Goal: Task Accomplishment & Management: Manage account settings

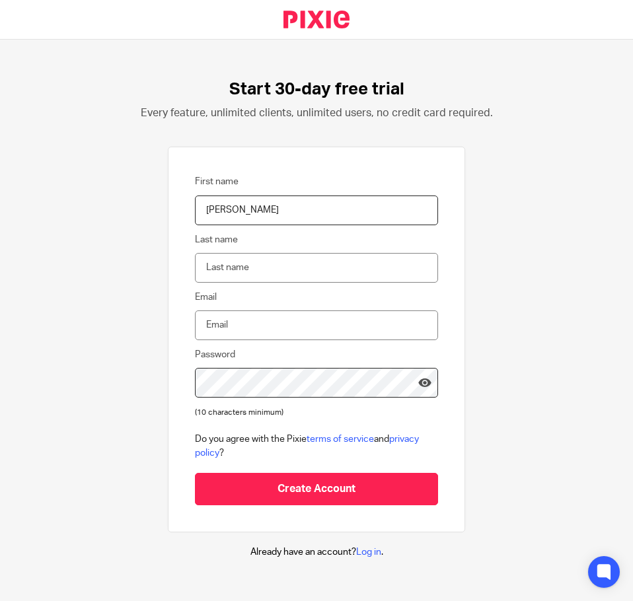
type input "[PERSON_NAME]"
type input "sarahcahillcpa@gmail.com"
click at [136, 377] on div "Start 30-day free trial Every feature, unlimited clients, unlimited users, no c…" at bounding box center [316, 319] width 633 height 559
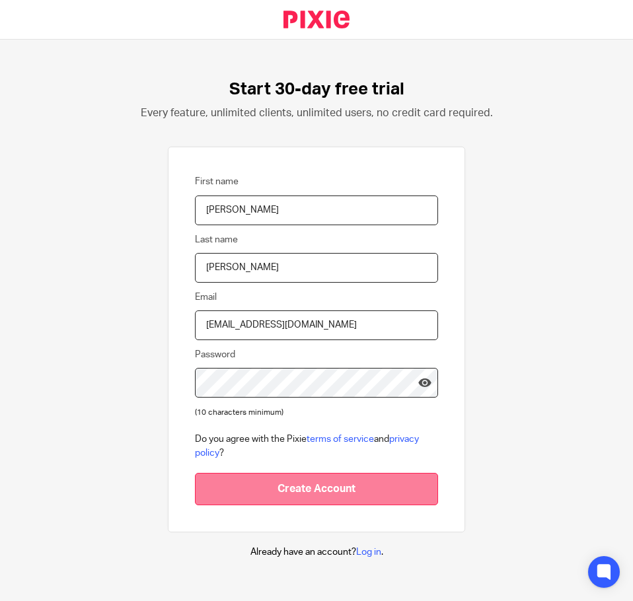
click at [321, 494] on input "Create Account" at bounding box center [316, 489] width 243 height 32
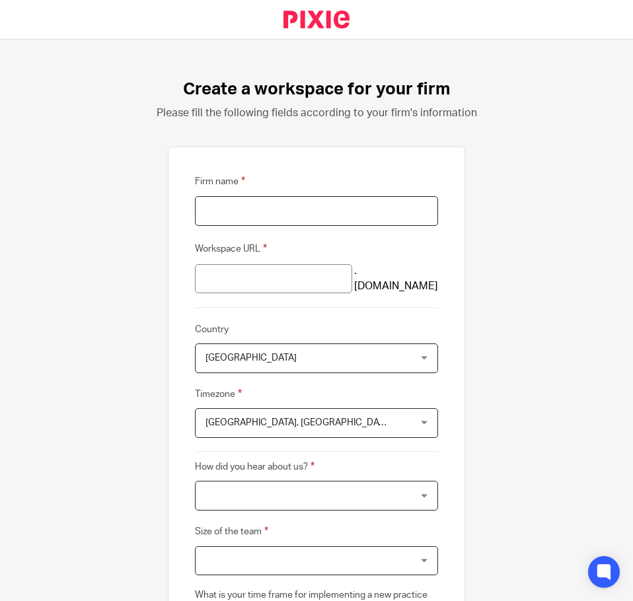
click at [238, 218] on input "Firm name" at bounding box center [316, 211] width 243 height 30
type input "[PERSON_NAME], CPA, LLC"
type input "sarah-cahillcpa"
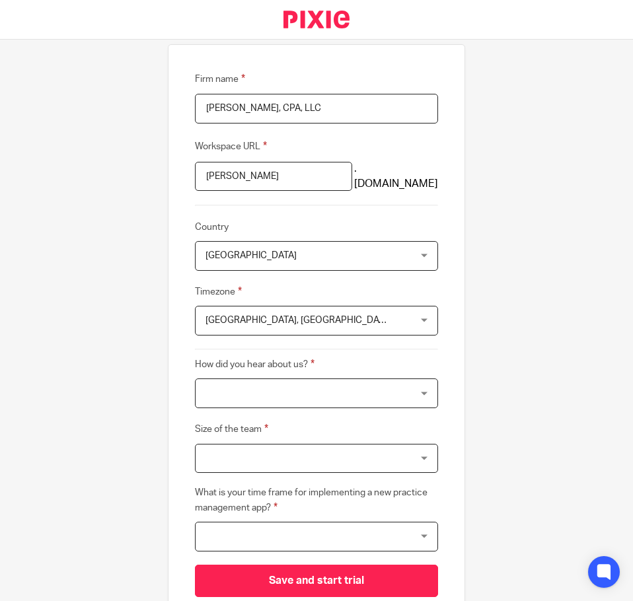
scroll to position [177, 0]
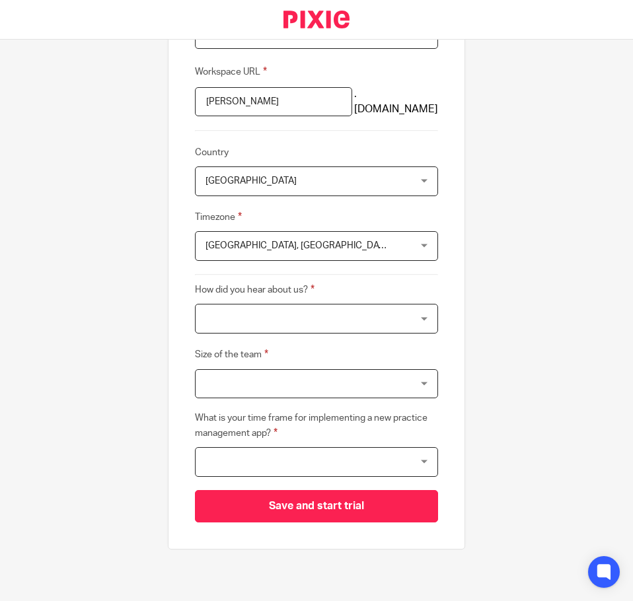
click at [252, 180] on span "United Kingdom" at bounding box center [250, 180] width 91 height 9
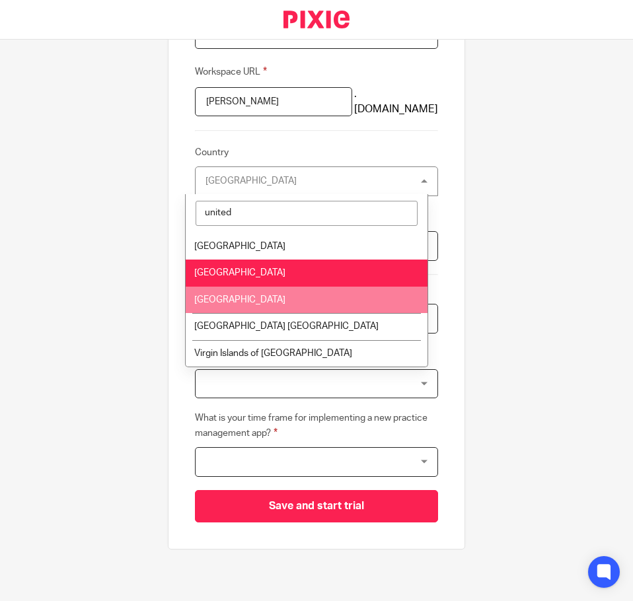
type input "united"
click at [276, 297] on li "United States" at bounding box center [307, 300] width 242 height 27
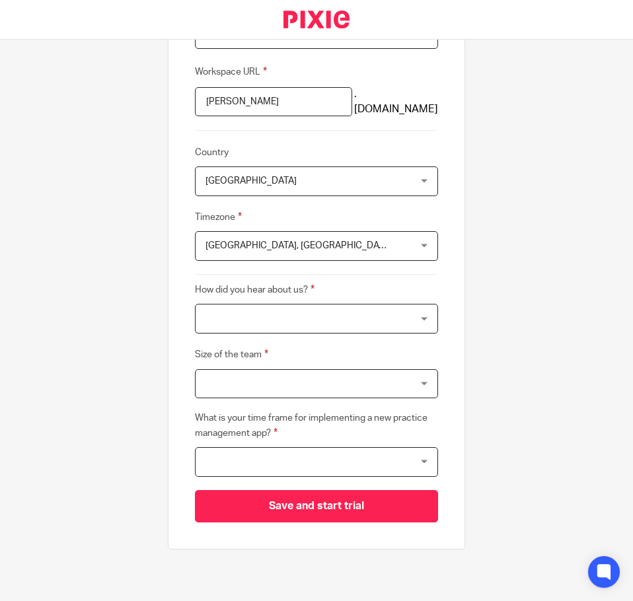
click at [256, 244] on span "Edinburgh, London" at bounding box center [298, 245] width 186 height 9
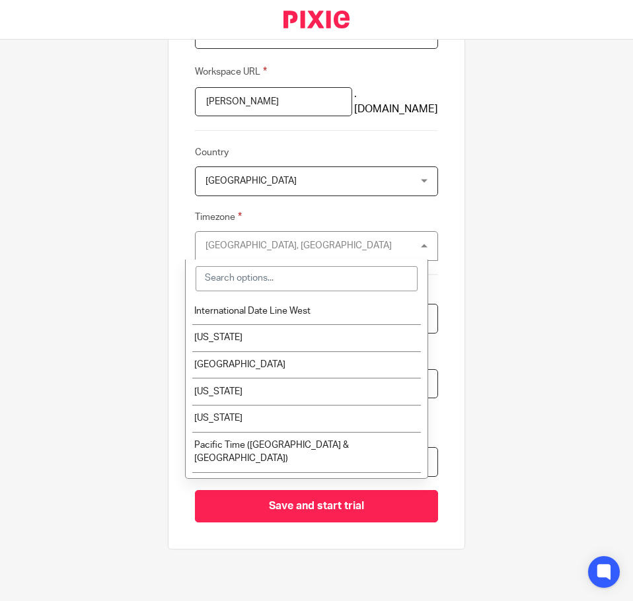
click at [282, 275] on input "search" at bounding box center [307, 278] width 222 height 25
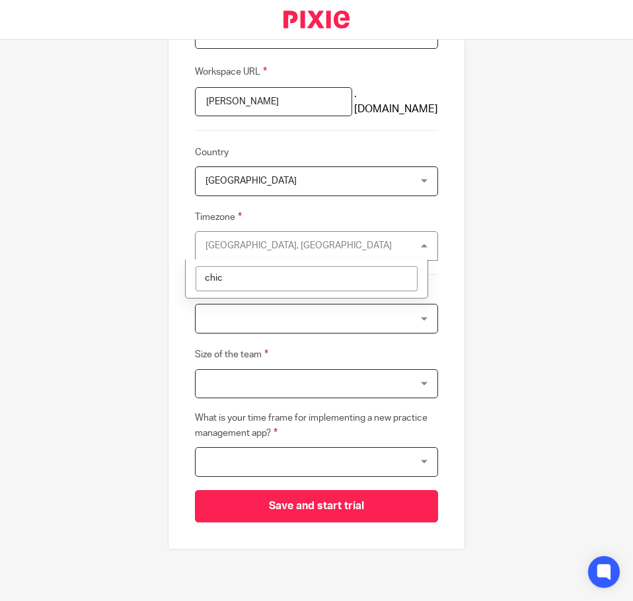
type input "chica"
drag, startPoint x: 253, startPoint y: 281, endPoint x: 161, endPoint y: 270, distance: 92.4
click at [168, 270] on div "Firm name Sarah Cahill, CPA, LLC Workspace URL sarah-cahillcpa .usepixie.net Co…" at bounding box center [316, 260] width 297 height 580
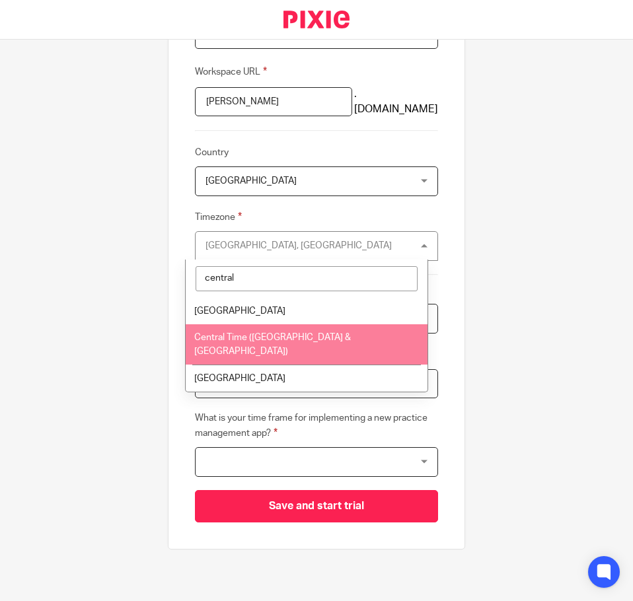
type input "central"
click at [264, 339] on span "Central Time (US & Canada)" at bounding box center [272, 344] width 157 height 23
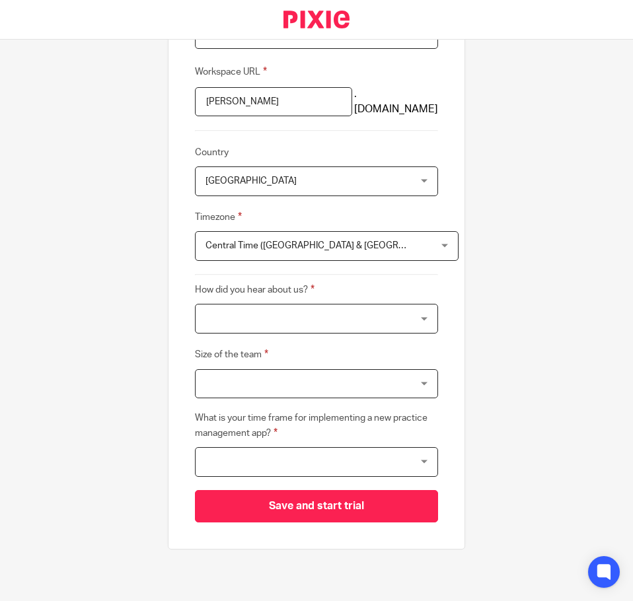
click at [135, 316] on div "Create a workspace for your firm Please fill the following fields according to …" at bounding box center [316, 321] width 633 height 562
click at [221, 326] on div at bounding box center [316, 319] width 243 height 30
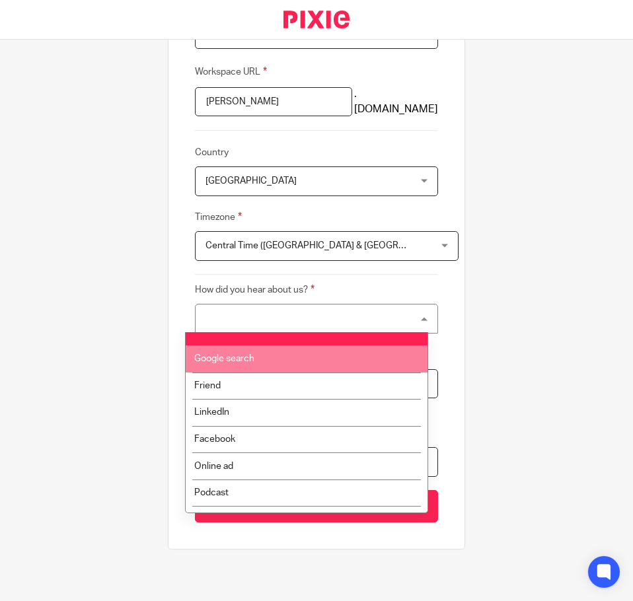
click at [237, 362] on span "Google search" at bounding box center [224, 358] width 60 height 9
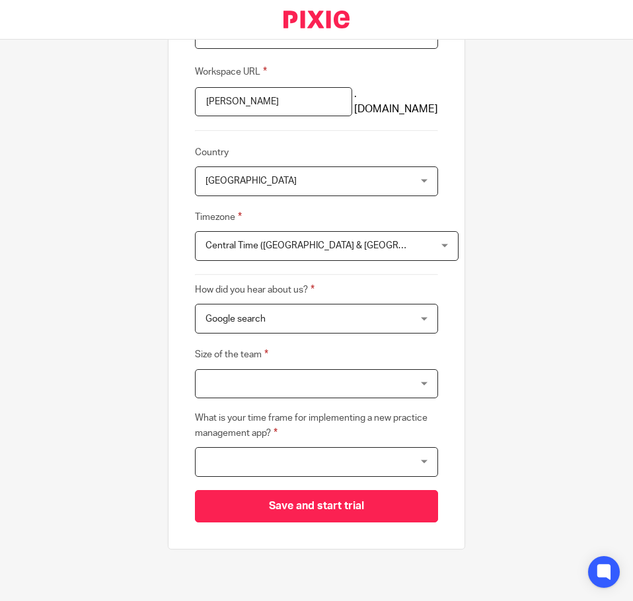
click at [254, 385] on div at bounding box center [316, 384] width 243 height 30
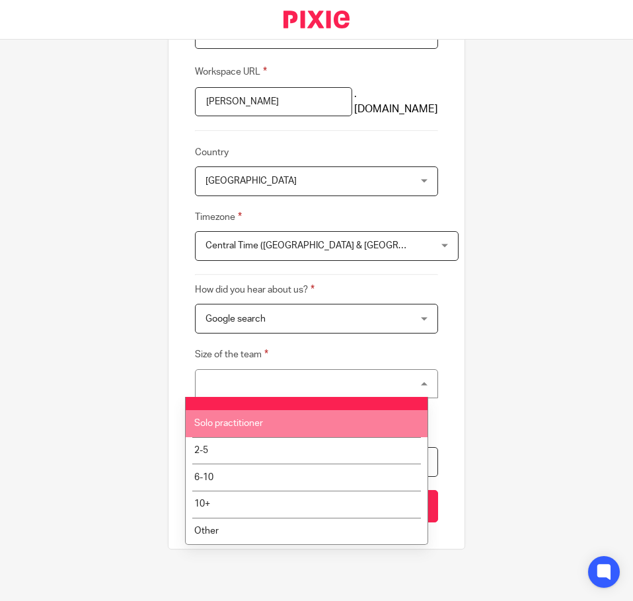
click at [262, 425] on span "Solo practitioner" at bounding box center [228, 423] width 69 height 9
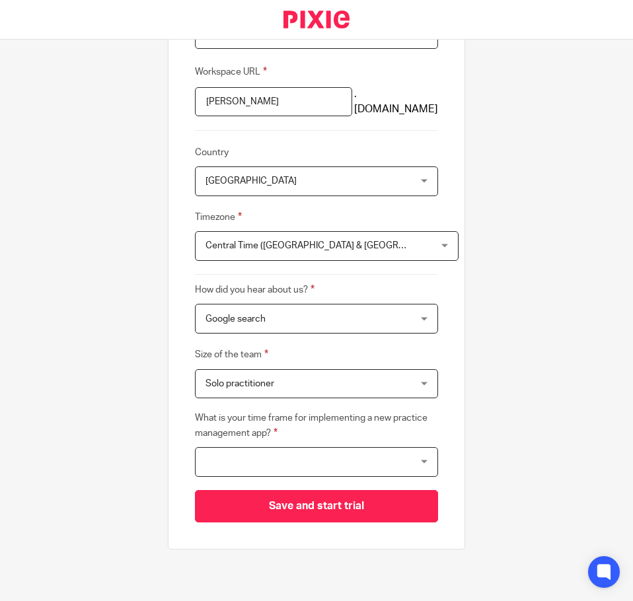
click at [290, 458] on div at bounding box center [316, 462] width 243 height 30
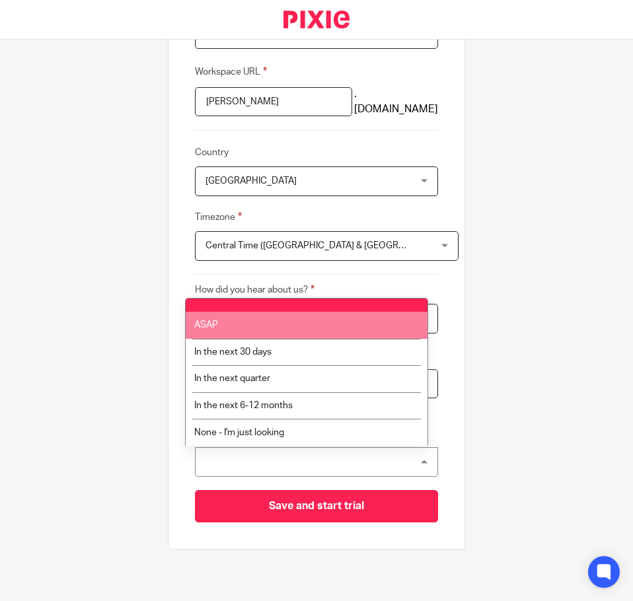
click at [207, 324] on span "ASAP" at bounding box center [206, 324] width 24 height 9
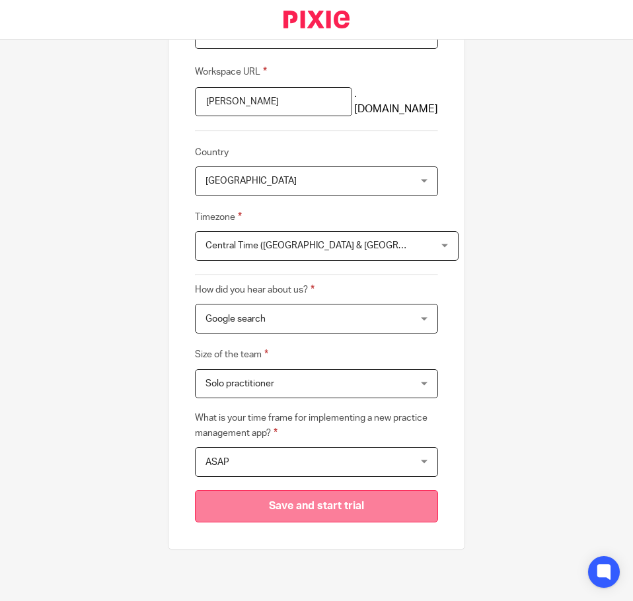
click at [334, 508] on input "Save and start trial" at bounding box center [316, 506] width 243 height 32
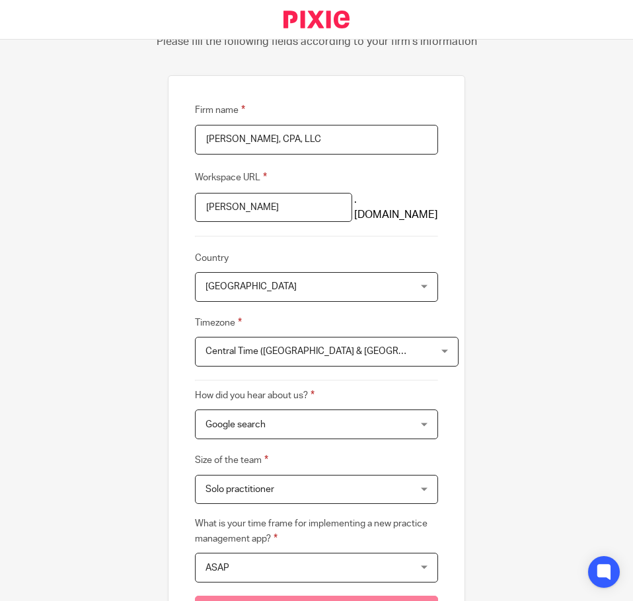
scroll to position [0, 0]
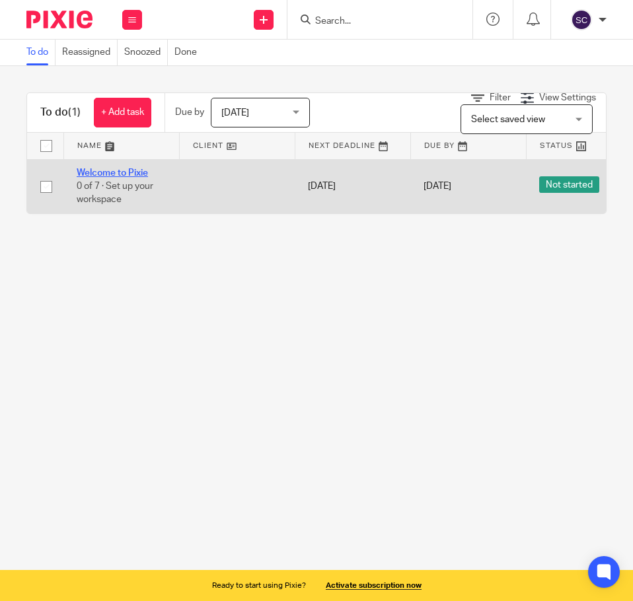
click at [120, 172] on link "Welcome to Pixie" at bounding box center [112, 172] width 71 height 9
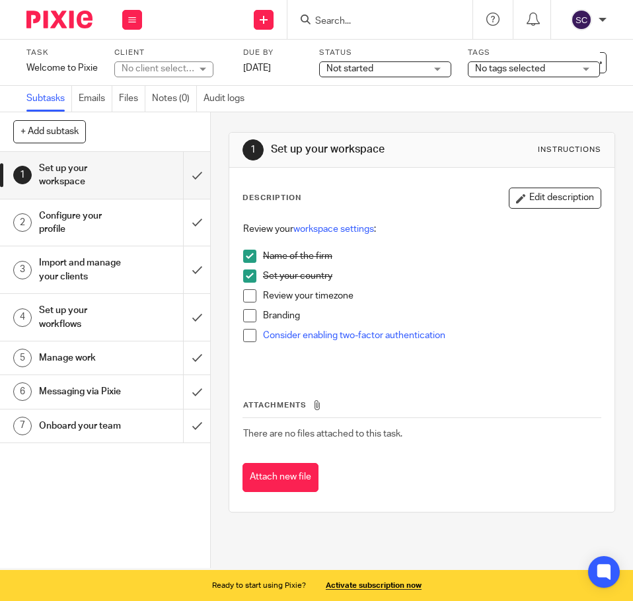
click at [247, 296] on span at bounding box center [249, 295] width 13 height 13
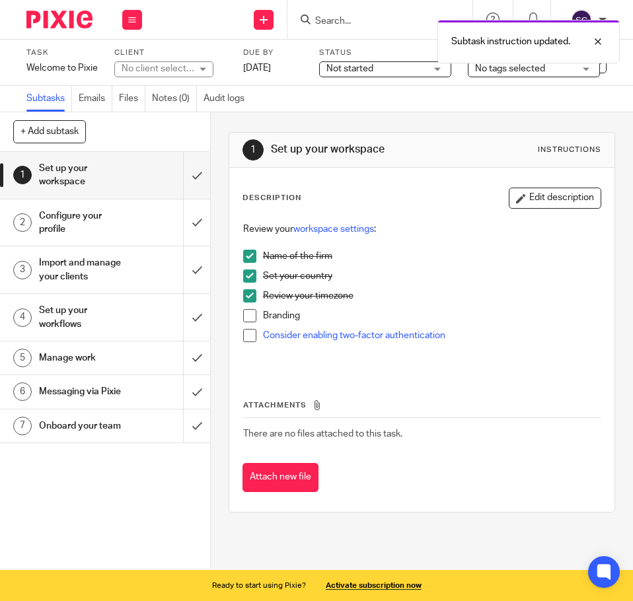
click at [284, 317] on p "Branding" at bounding box center [432, 315] width 338 height 13
click at [77, 227] on h1 "Configure your profile" at bounding box center [82, 223] width 87 height 34
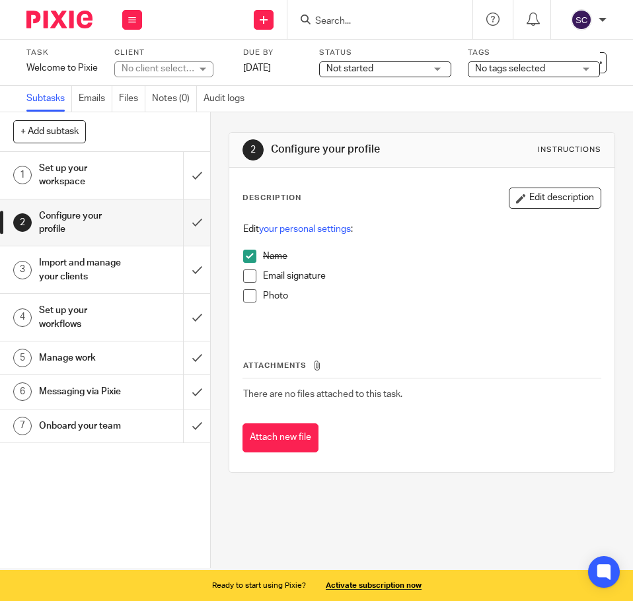
click at [268, 274] on p "Email signature" at bounding box center [432, 276] width 338 height 13
click at [542, 199] on button "Edit description" at bounding box center [555, 198] width 92 height 21
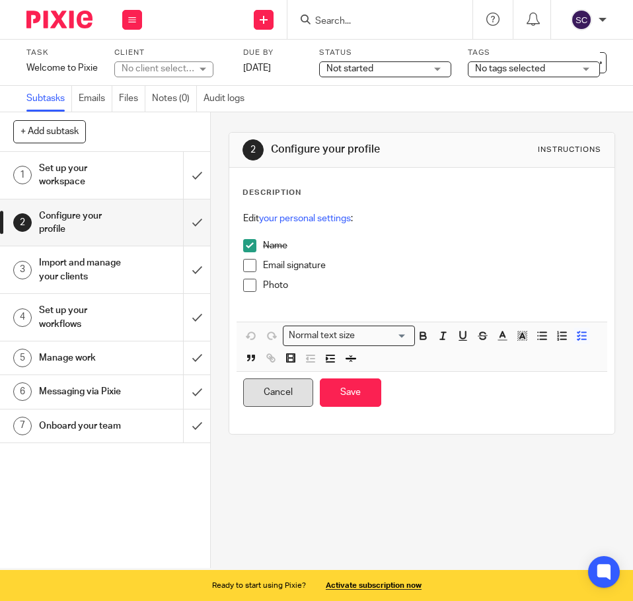
click at [291, 386] on button "Cancel" at bounding box center [278, 393] width 70 height 28
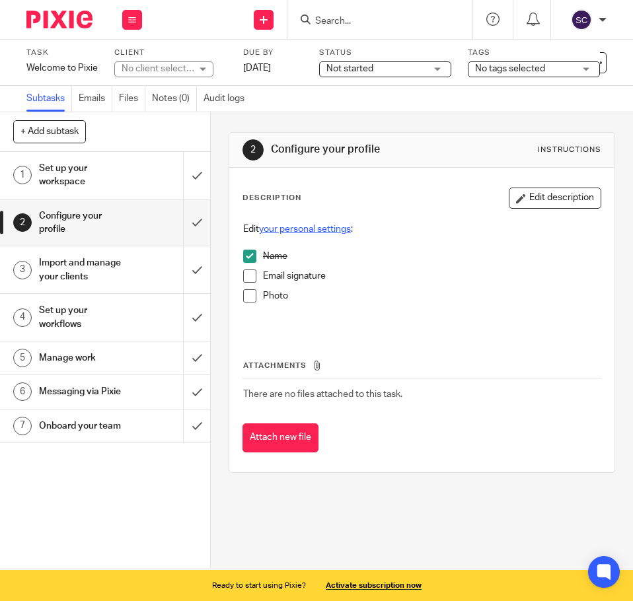
click at [298, 230] on link "your personal settings" at bounding box center [305, 229] width 92 height 9
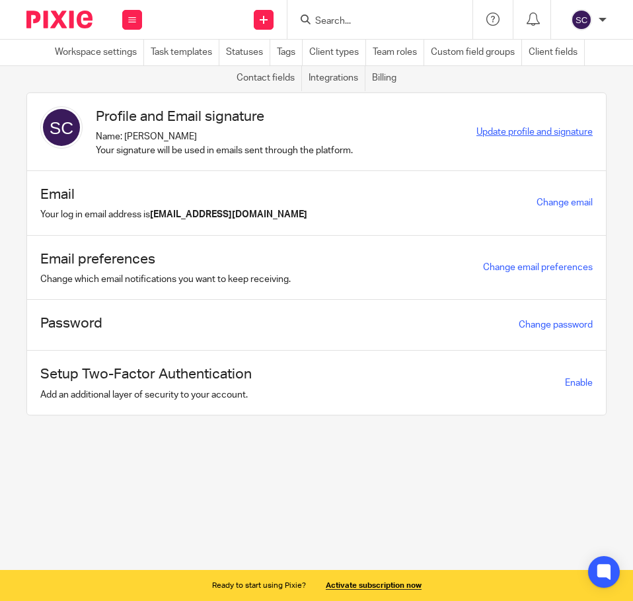
click at [501, 128] on span "Update profile and signature" at bounding box center [534, 132] width 116 height 9
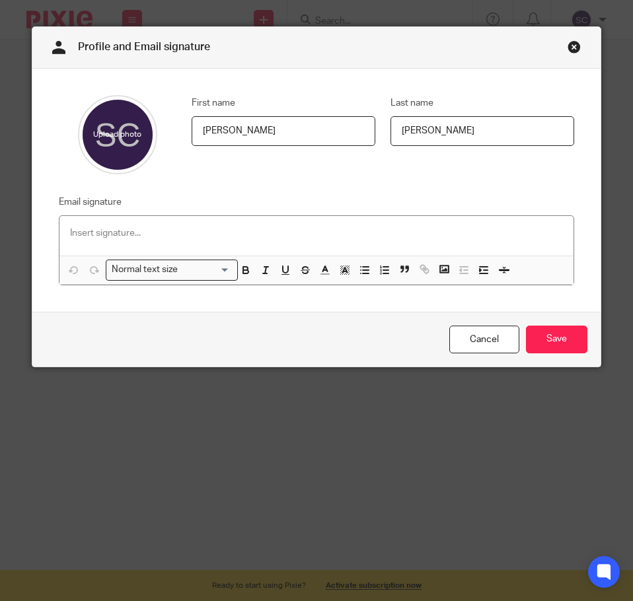
click at [118, 234] on p at bounding box center [316, 233] width 493 height 13
click at [110, 133] on input "file" at bounding box center [117, 134] width 79 height 79
type input "C:\fakepath\headshot.jpg"
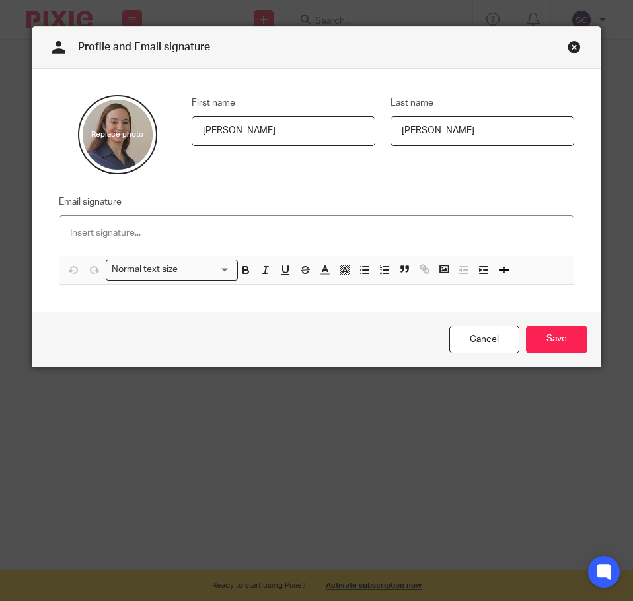
click at [151, 229] on p at bounding box center [316, 233] width 493 height 13
drag, startPoint x: 138, startPoint y: 231, endPoint x: 115, endPoint y: 227, distance: 23.4
click at [106, 224] on div at bounding box center [316, 236] width 514 height 40
click at [441, 268] on circle "button" at bounding box center [441, 267] width 1 height 1
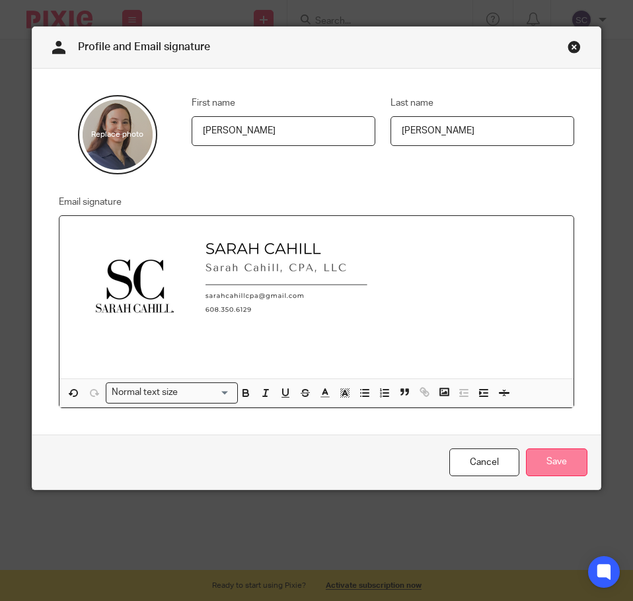
click at [546, 467] on input "Save" at bounding box center [556, 463] width 61 height 28
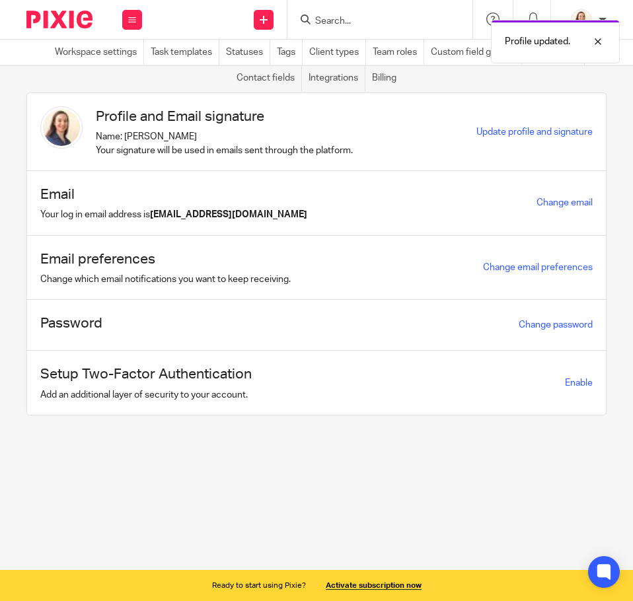
click at [73, 19] on img at bounding box center [59, 20] width 66 height 18
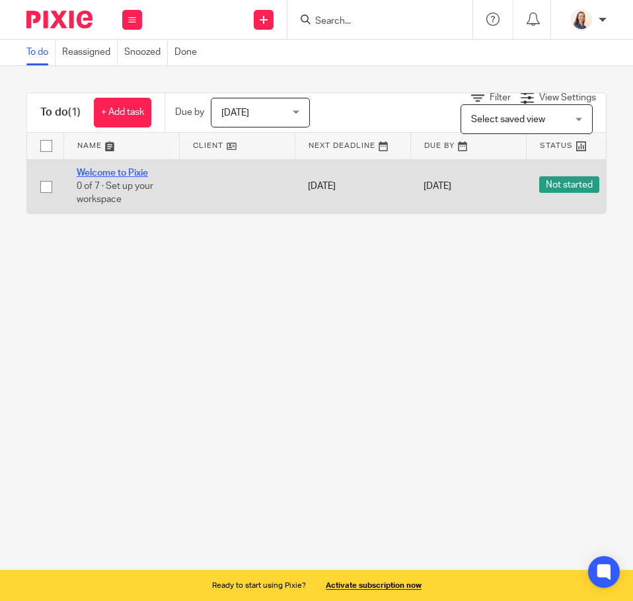
click at [115, 175] on link "Welcome to Pixie" at bounding box center [112, 172] width 71 height 9
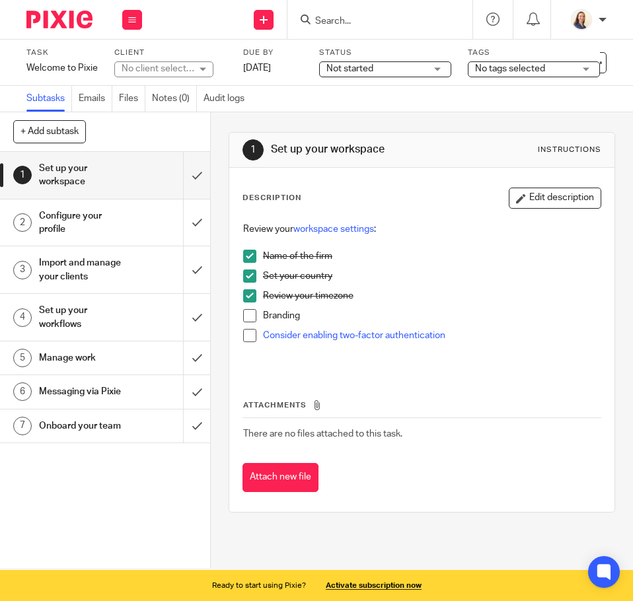
click at [56, 219] on h1 "Configure your profile" at bounding box center [82, 223] width 87 height 34
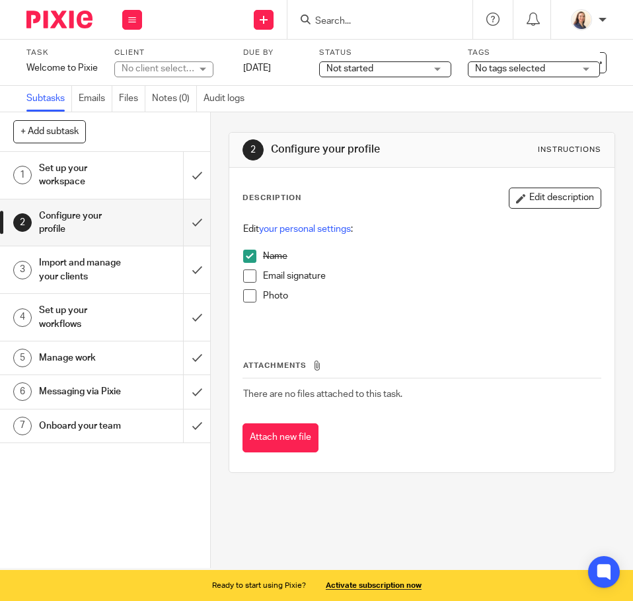
click at [248, 281] on span at bounding box center [249, 276] width 13 height 13
click at [249, 295] on span at bounding box center [249, 295] width 13 height 13
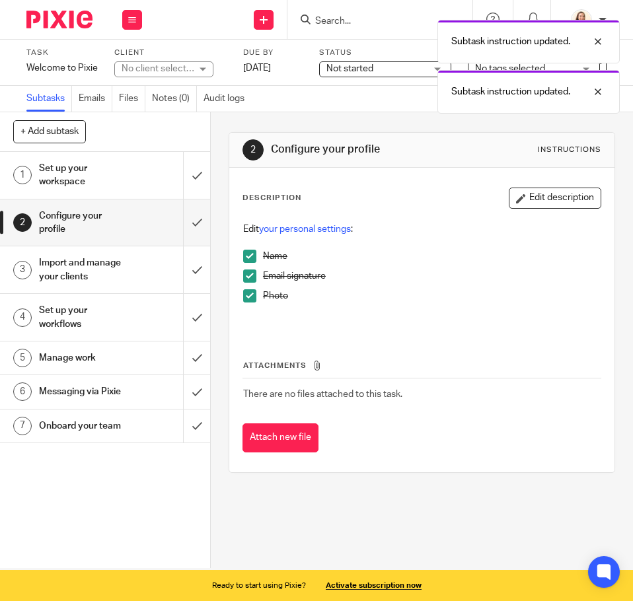
click at [63, 174] on h1 "Set up your workspace" at bounding box center [82, 176] width 87 height 34
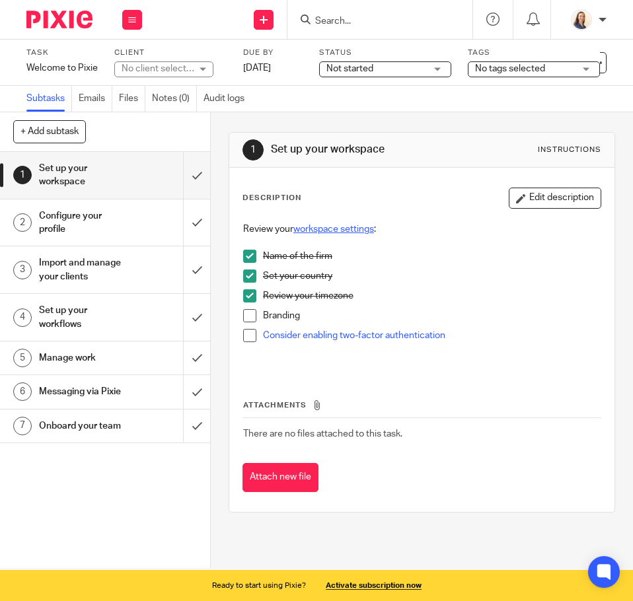
click at [314, 230] on link "workspace settings" at bounding box center [333, 229] width 81 height 9
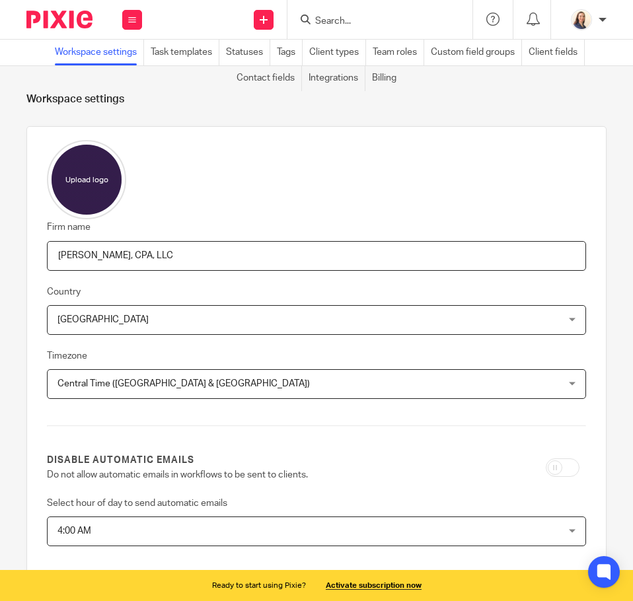
click at [95, 169] on input "file" at bounding box center [86, 179] width 79 height 79
type input "C:\fakepath\profile pic.jpg"
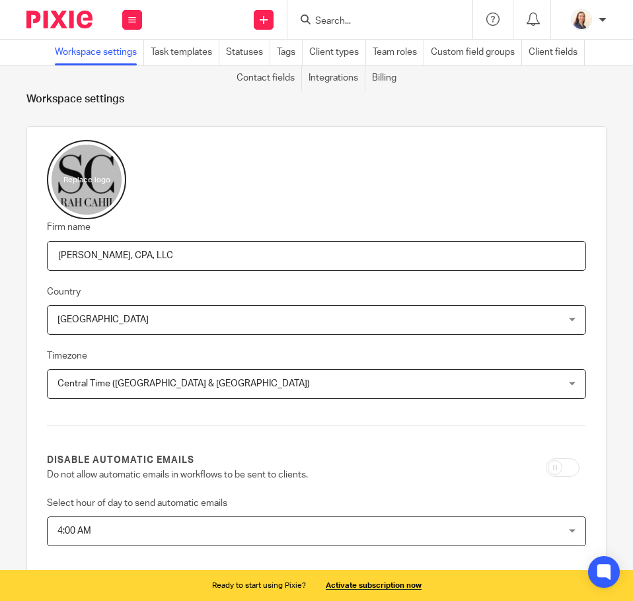
click at [83, 168] on input "file" at bounding box center [86, 179] width 79 height 79
type input "C:\fakepath\profile pic 2.jpg"
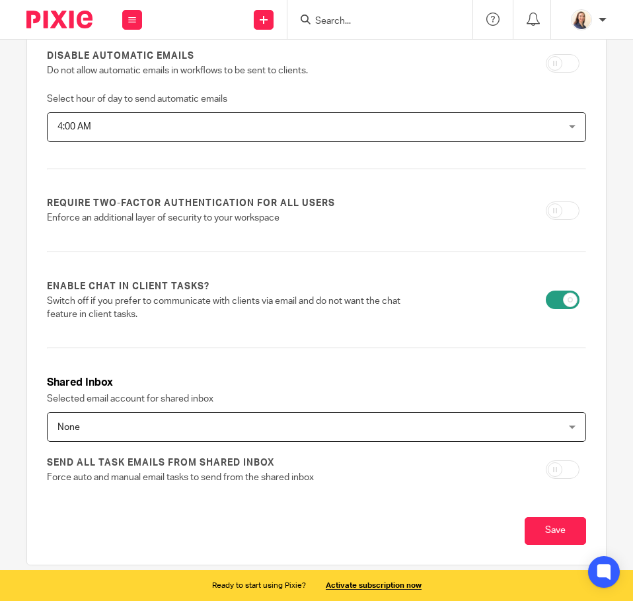
scroll to position [448, 0]
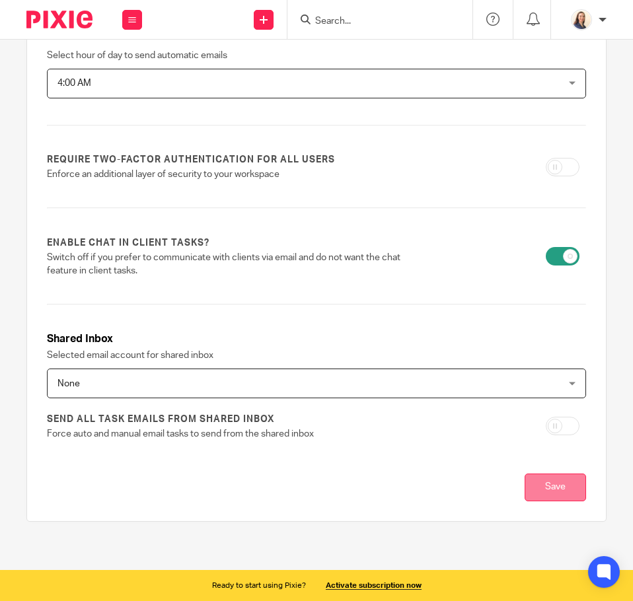
click at [552, 486] on input "Save" at bounding box center [555, 488] width 61 height 28
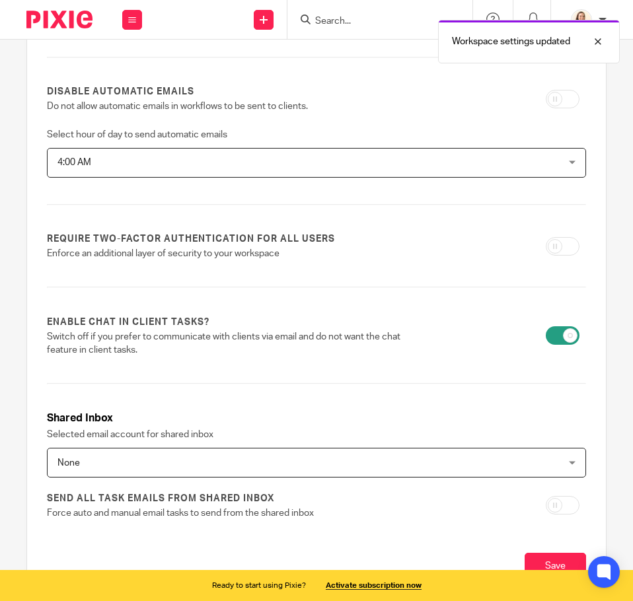
scroll to position [448, 0]
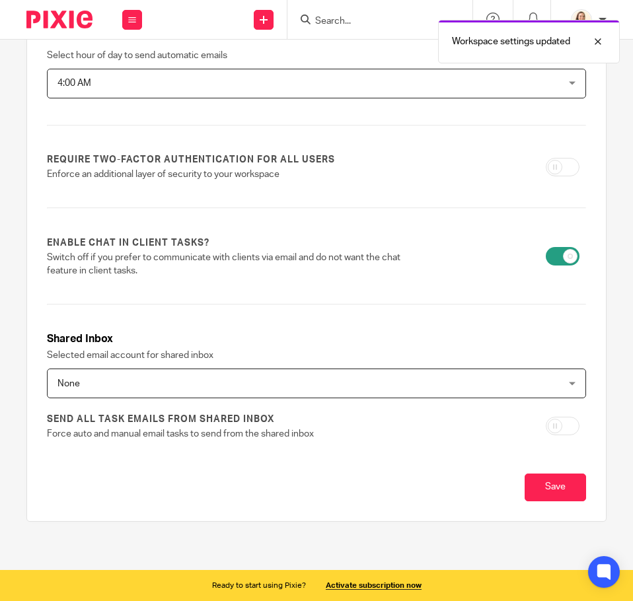
click at [63, 22] on img at bounding box center [59, 20] width 66 height 18
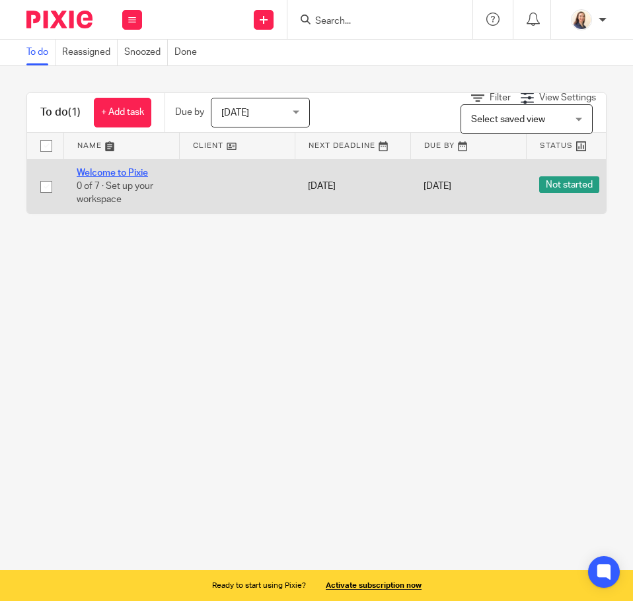
click at [142, 172] on link "Welcome to Pixie" at bounding box center [112, 172] width 71 height 9
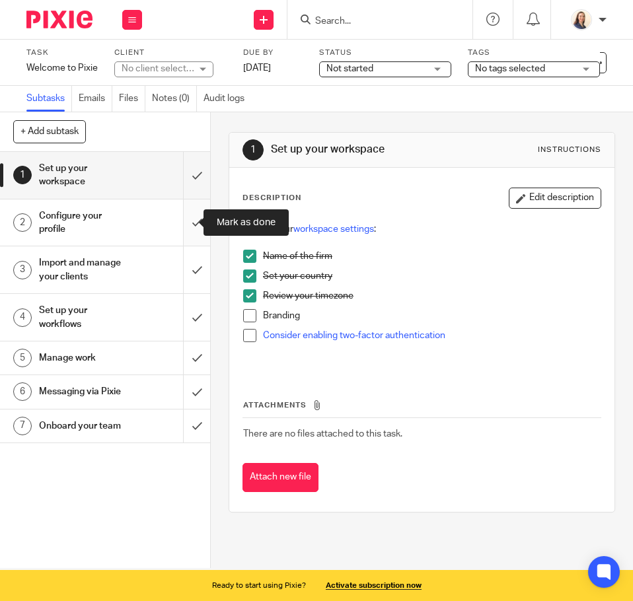
click at [190, 223] on input "submit" at bounding box center [105, 223] width 210 height 47
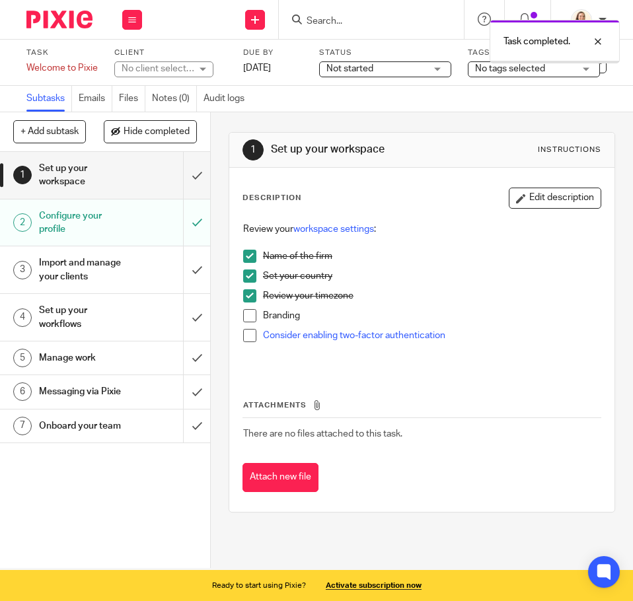
click at [114, 175] on h1 "Set up your workspace" at bounding box center [82, 176] width 87 height 34
drag, startPoint x: 235, startPoint y: 314, endPoint x: 244, endPoint y: 315, distance: 10.0
click at [237, 314] on div "Review your workspace settings : Name of the firm Set your country Review your …" at bounding box center [422, 294] width 371 height 156
click at [245, 315] on span at bounding box center [249, 315] width 13 height 13
click at [320, 334] on link "Consider enabling two-factor authentication" at bounding box center [354, 335] width 182 height 9
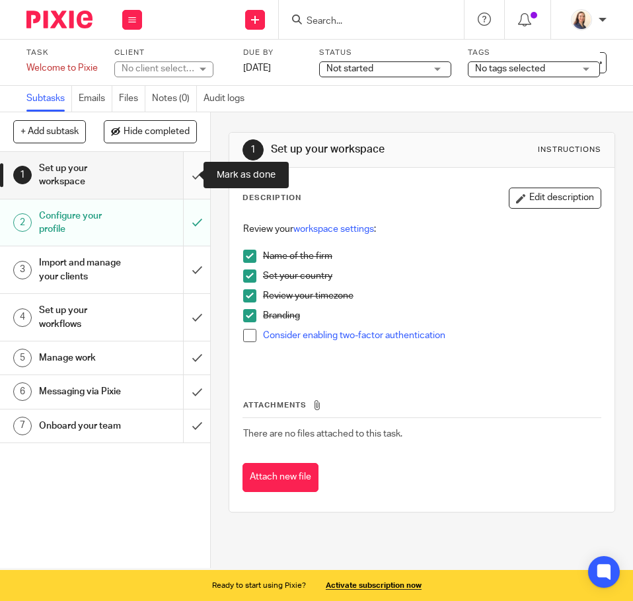
click at [188, 184] on input "submit" at bounding box center [105, 175] width 210 height 47
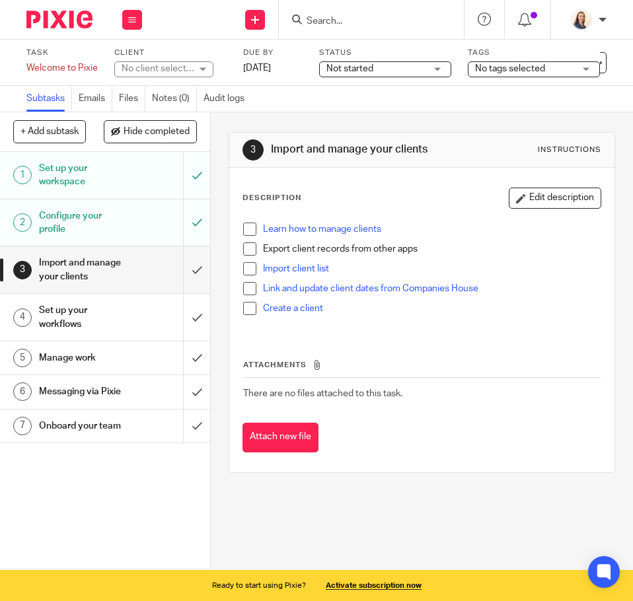
click at [63, 275] on h1 "Import and manage your clients" at bounding box center [82, 270] width 87 height 34
click at [307, 231] on link "Learn how to manage clients" at bounding box center [322, 229] width 118 height 9
click at [98, 322] on h1 "Set up your workflows" at bounding box center [82, 318] width 87 height 34
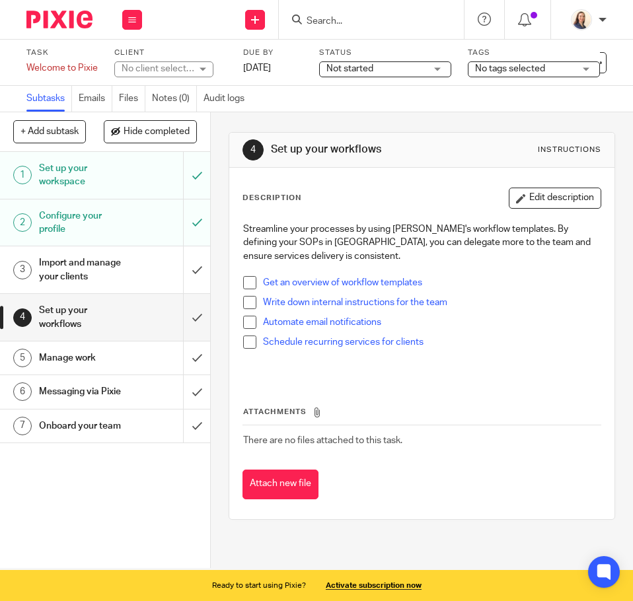
click at [83, 402] on h1 "Messaging via Pixie" at bounding box center [82, 392] width 87 height 20
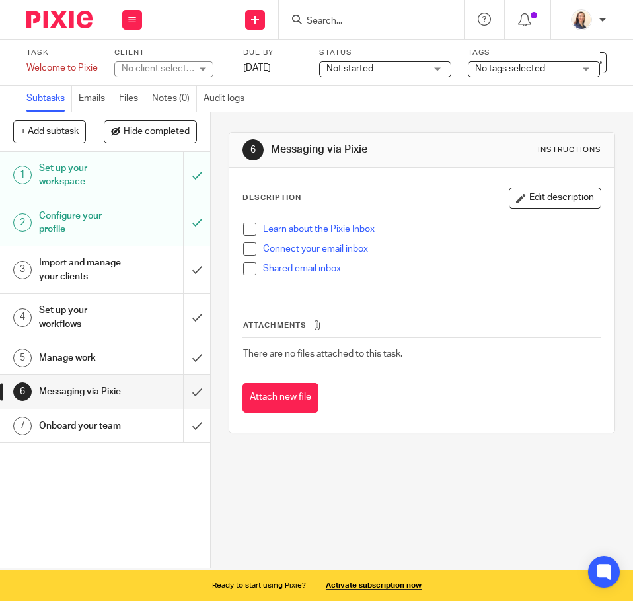
click at [92, 436] on h1 "Onboard your team" at bounding box center [82, 426] width 87 height 20
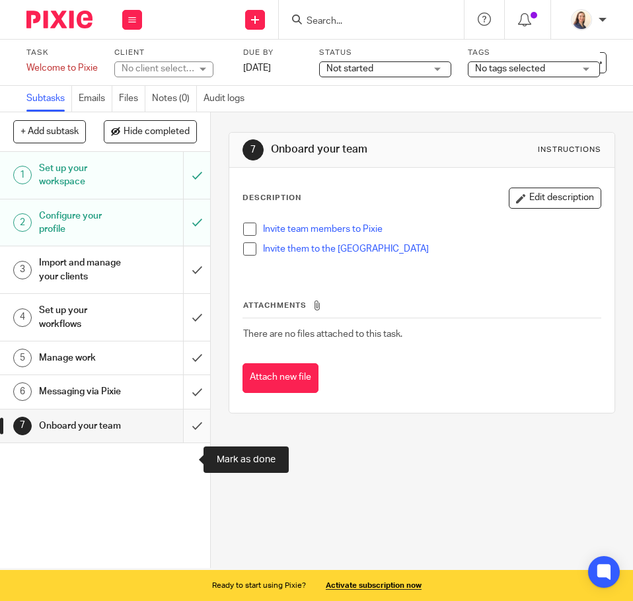
click at [182, 443] on input "submit" at bounding box center [105, 426] width 210 height 33
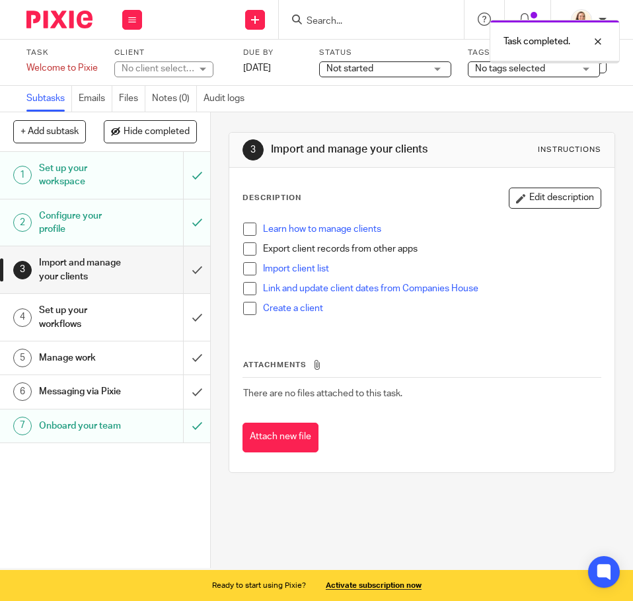
click at [59, 281] on h1 "Import and manage your clients" at bounding box center [82, 270] width 87 height 34
click at [59, 17] on img at bounding box center [59, 20] width 66 height 18
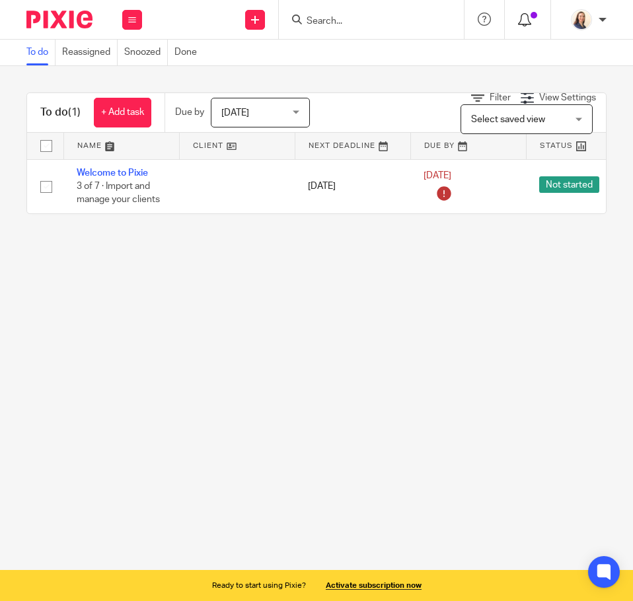
click at [529, 20] on icon at bounding box center [524, 19] width 13 height 13
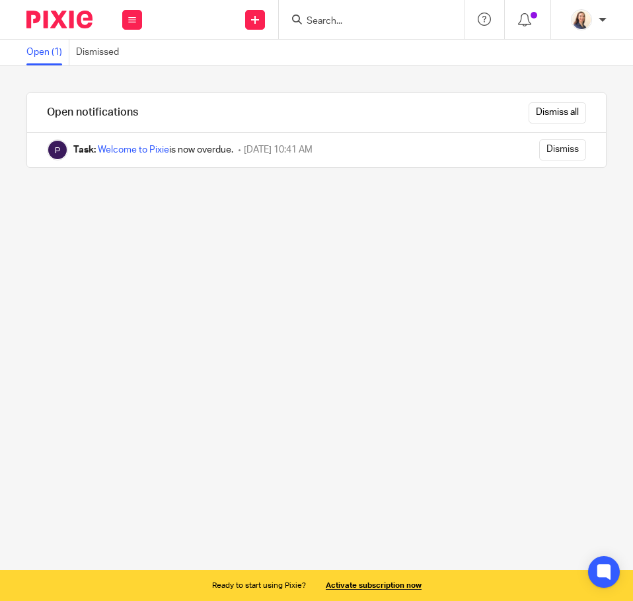
click at [529, 20] on icon at bounding box center [524, 19] width 13 height 13
click at [133, 16] on icon at bounding box center [132, 20] width 8 height 8
click at [126, 57] on link "Work" at bounding box center [124, 61] width 21 height 9
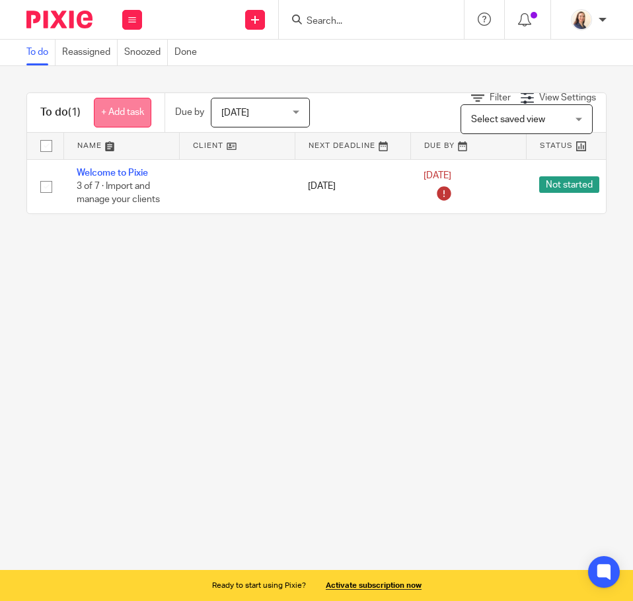
click at [125, 108] on link "+ Add task" at bounding box center [122, 113] width 57 height 30
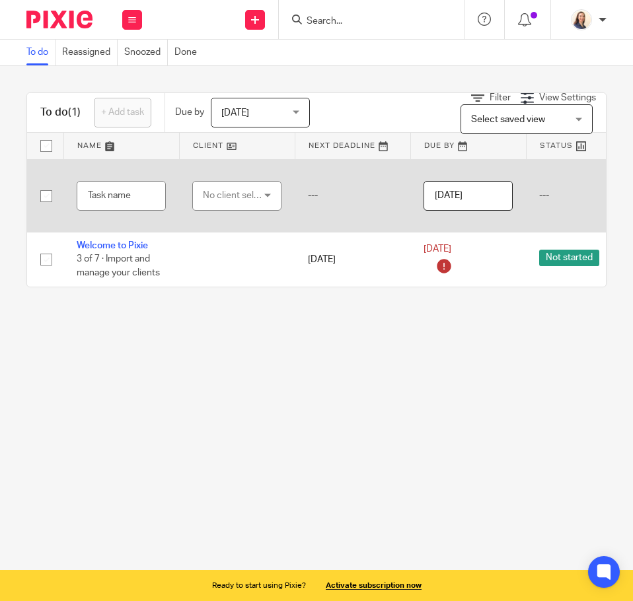
click at [545, 198] on td "---" at bounding box center [584, 195] width 116 height 73
drag, startPoint x: 391, startPoint y: 198, endPoint x: 571, endPoint y: 182, distance: 181.0
click at [571, 182] on td "---" at bounding box center [584, 195] width 116 height 73
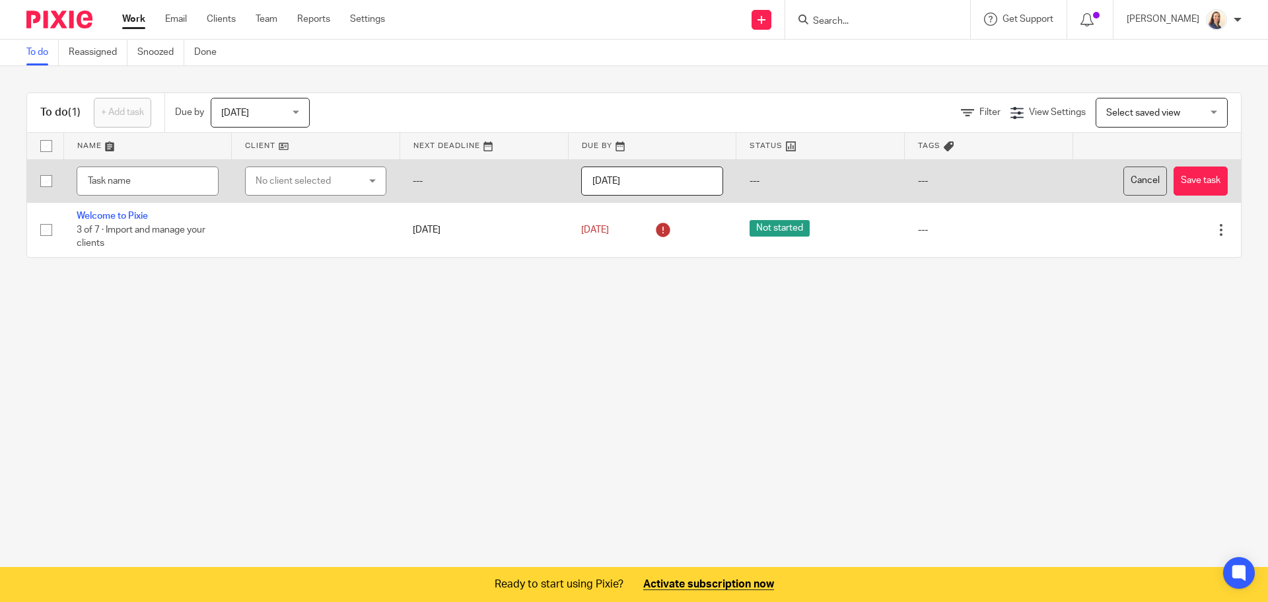
click at [632, 184] on button "Cancel" at bounding box center [1146, 181] width 44 height 30
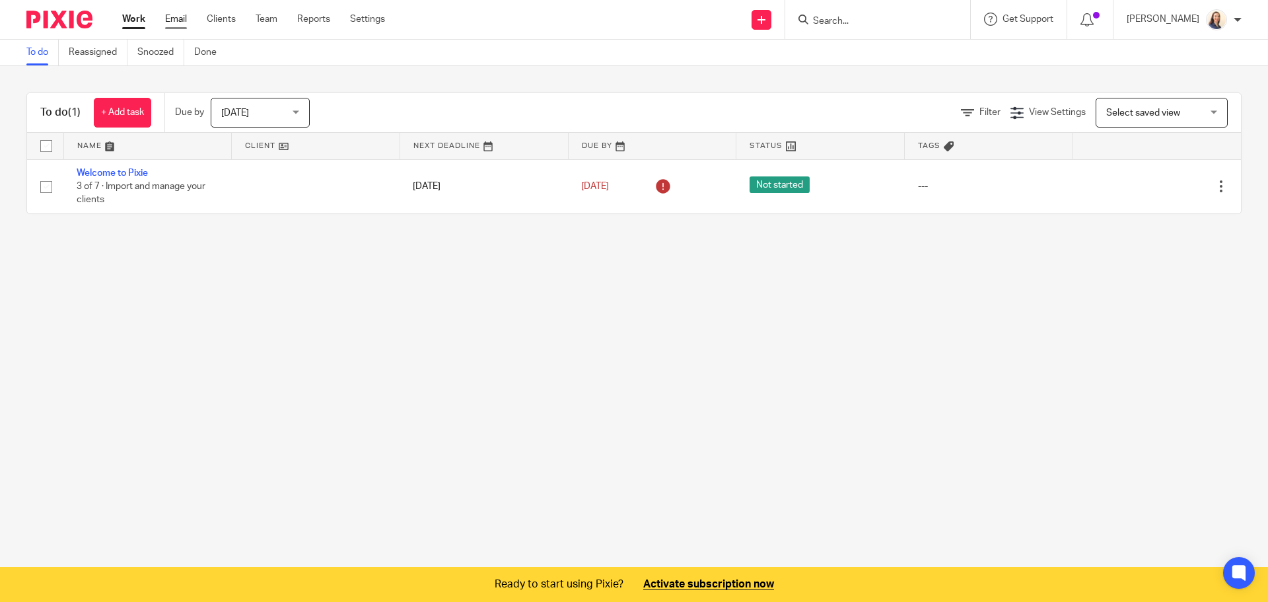
click at [169, 16] on link "Email" at bounding box center [176, 19] width 22 height 13
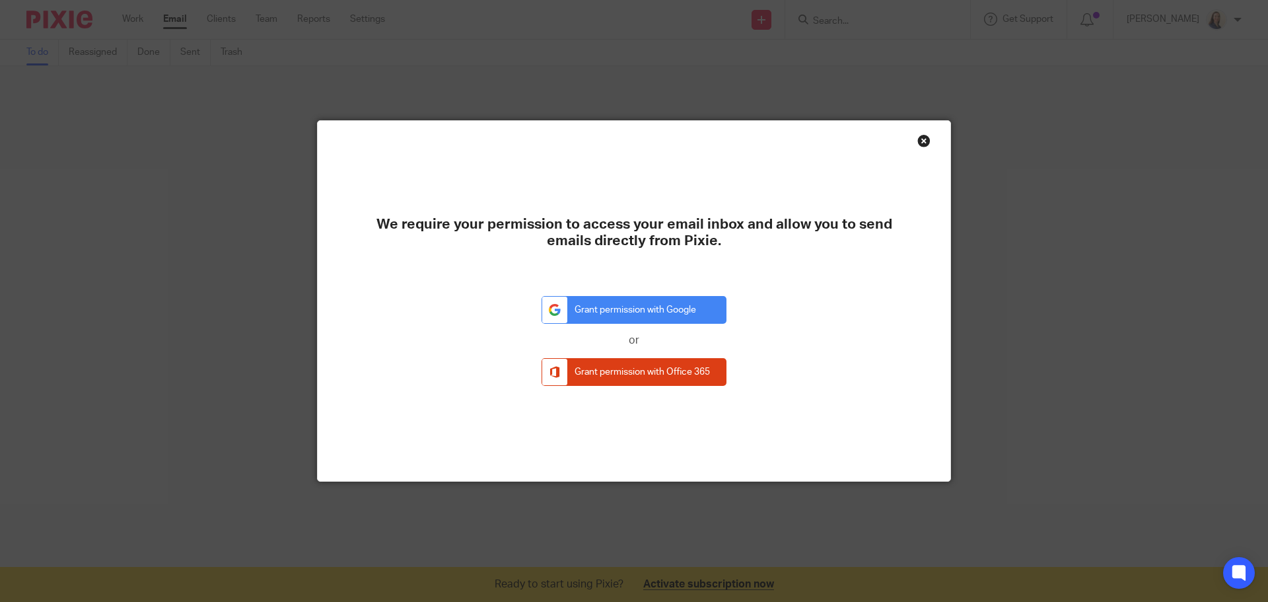
click at [922, 139] on div "Close this dialog window" at bounding box center [924, 140] width 13 height 13
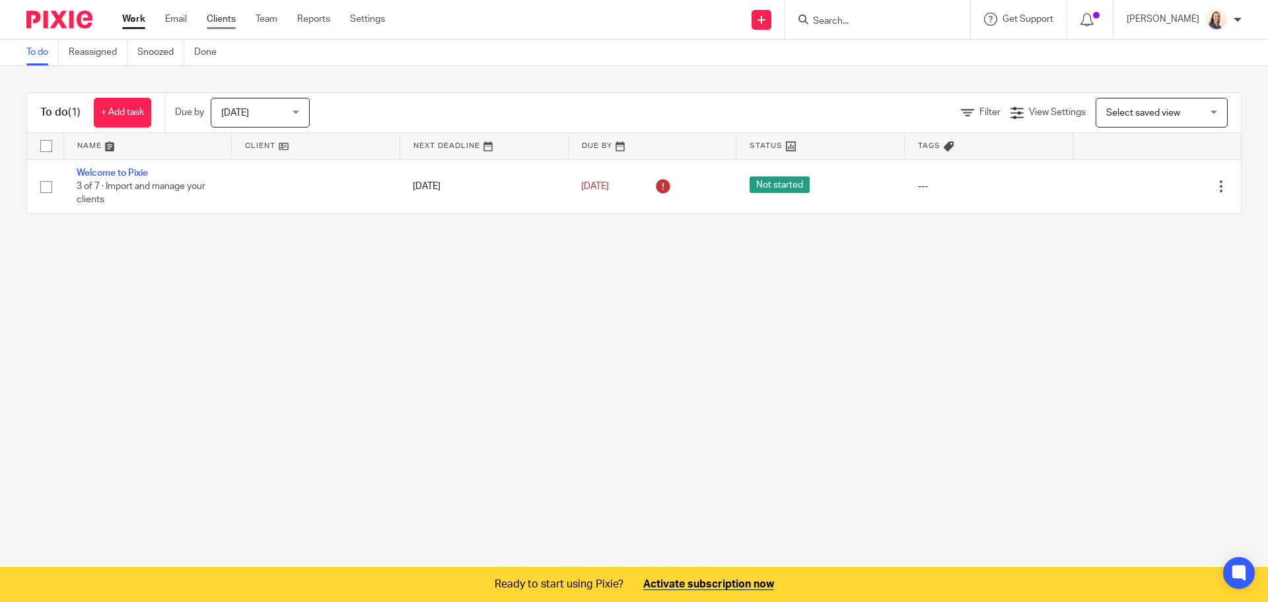
click at [222, 17] on link "Clients" at bounding box center [221, 19] width 29 height 13
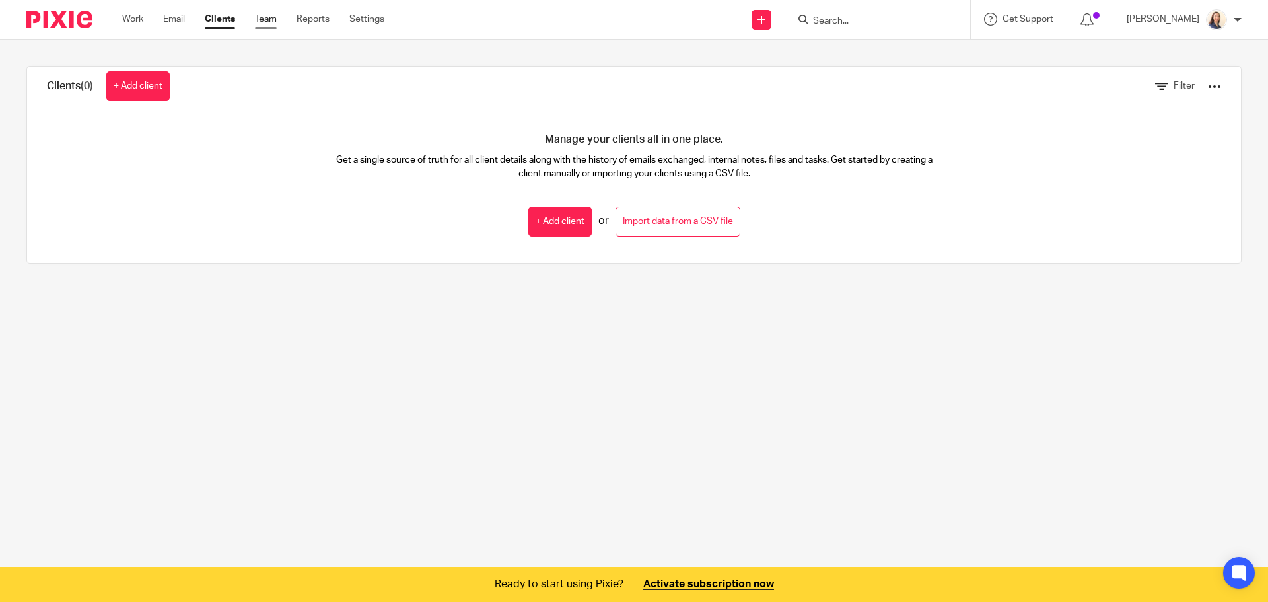
click at [263, 17] on link "Team" at bounding box center [266, 19] width 22 height 13
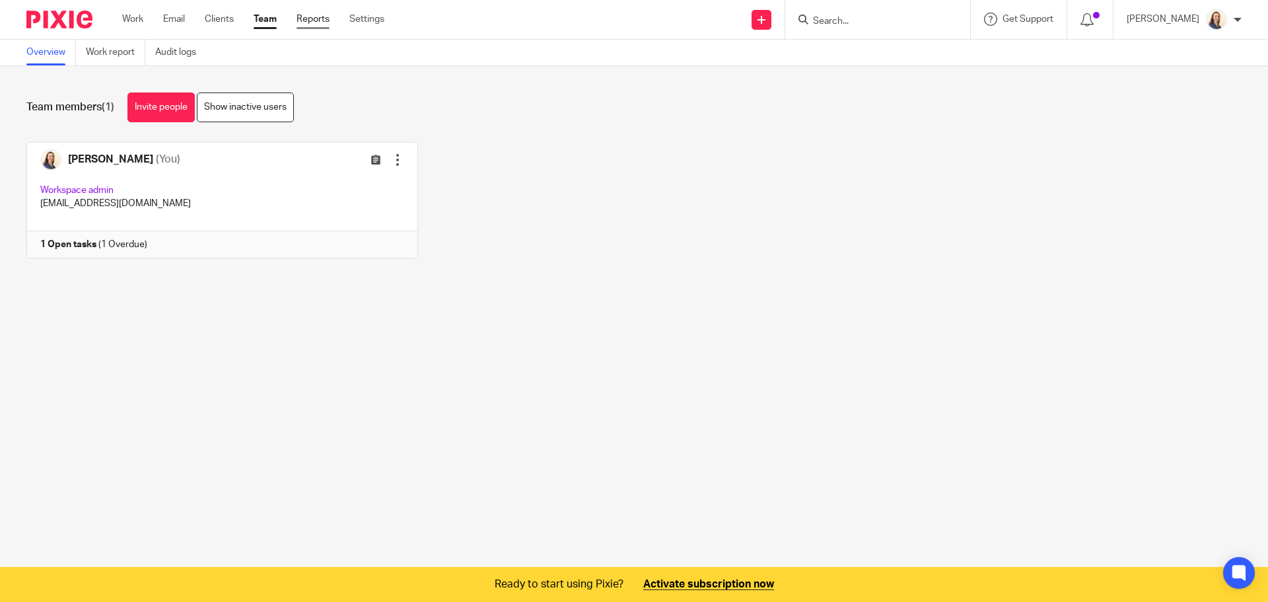
click at [313, 25] on link "Reports" at bounding box center [313, 19] width 33 height 13
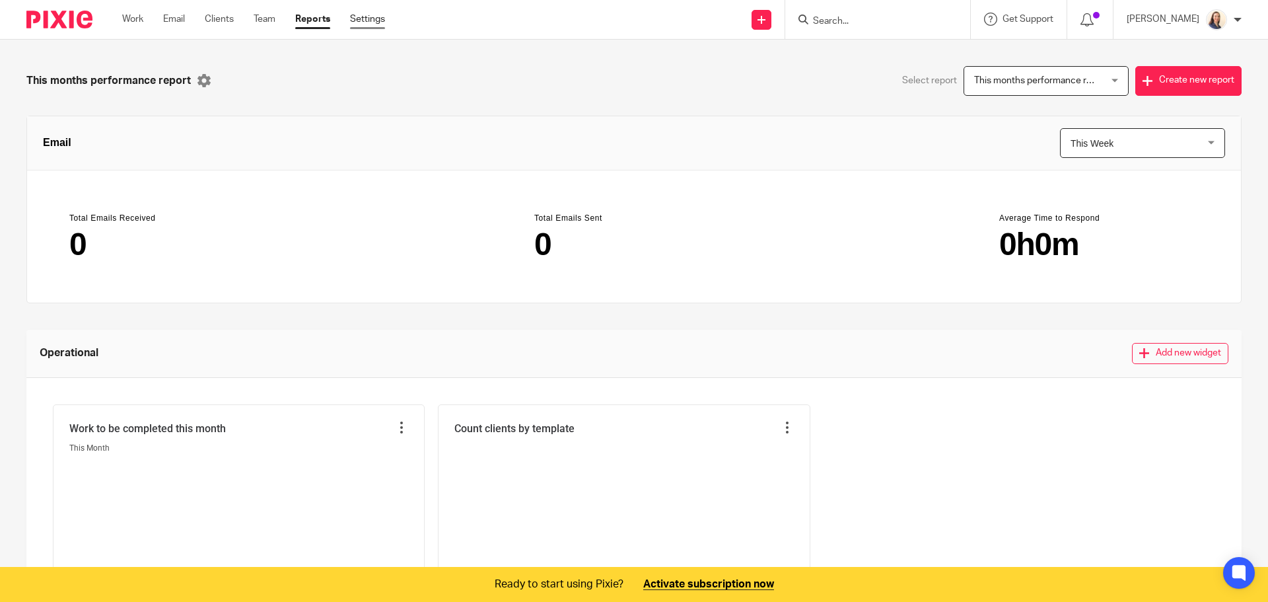
click at [364, 22] on link "Settings" at bounding box center [367, 19] width 35 height 13
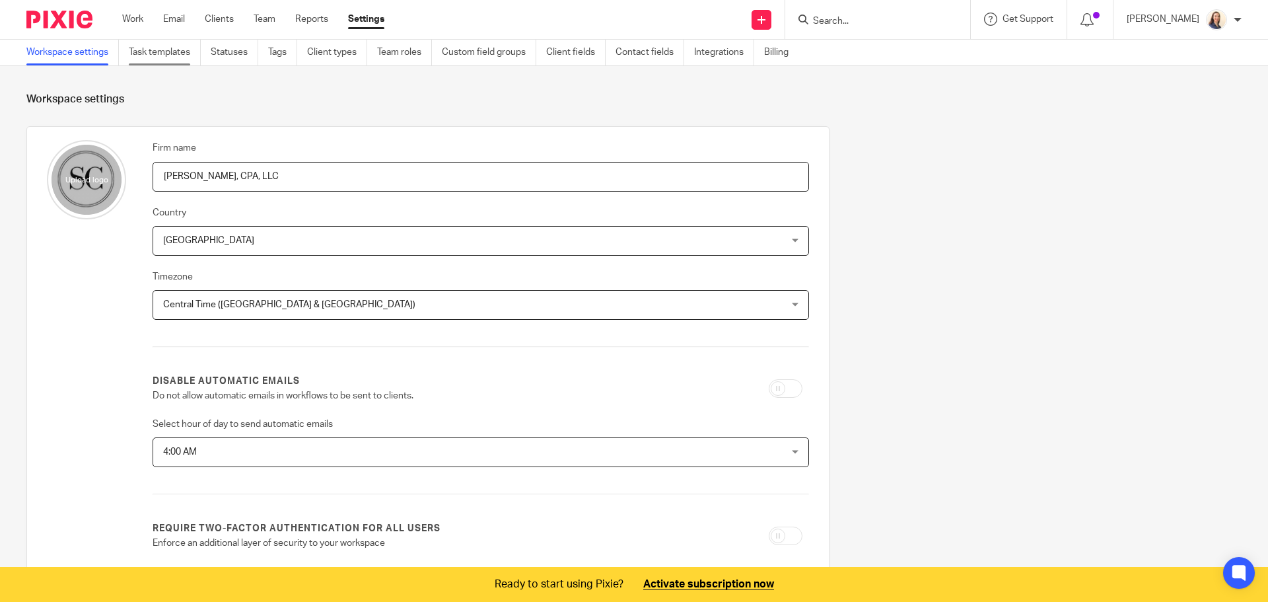
click at [186, 52] on link "Task templates" at bounding box center [165, 53] width 72 height 26
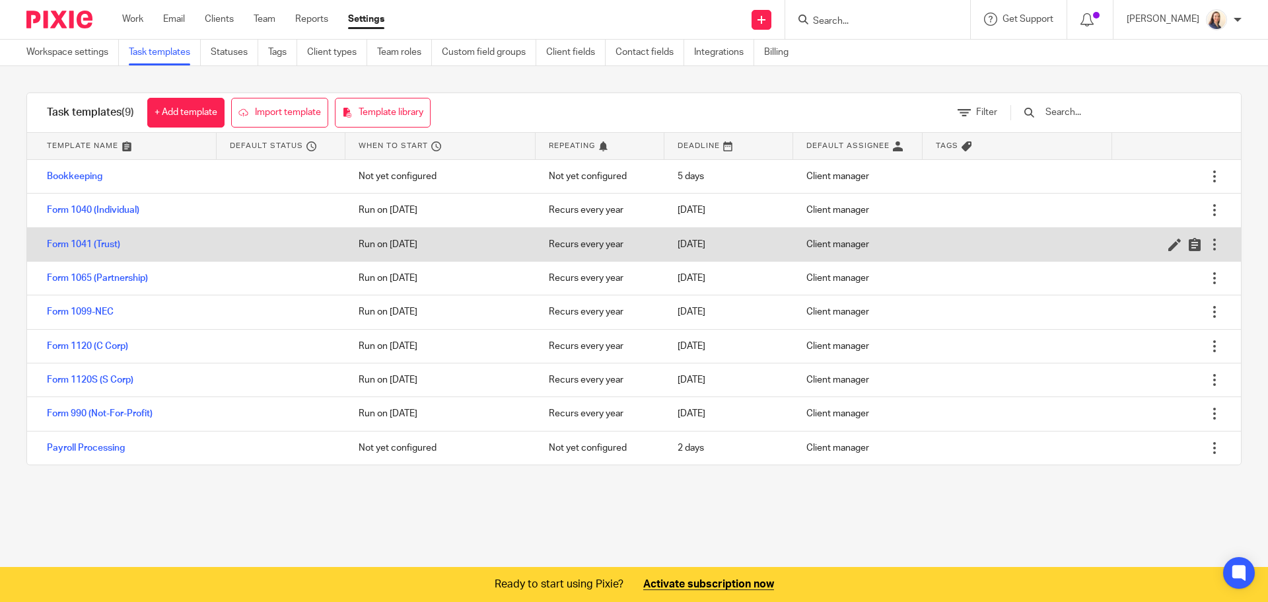
click at [1208, 246] on div at bounding box center [1214, 244] width 13 height 13
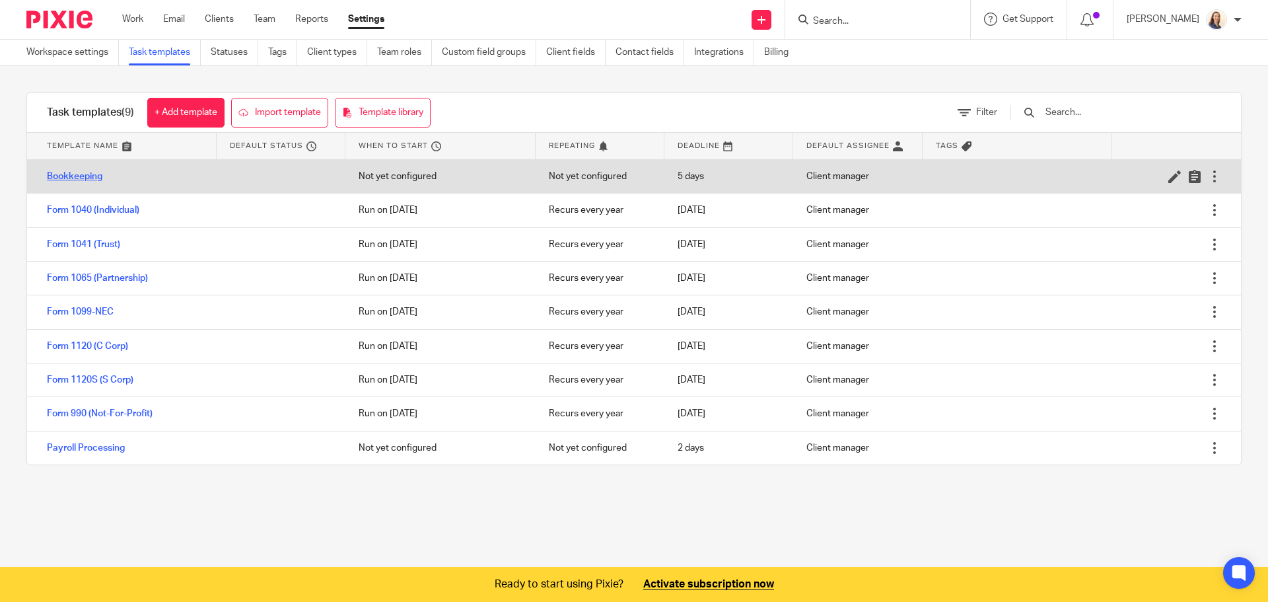
click at [95, 170] on link "Bookkeeping" at bounding box center [74, 176] width 55 height 13
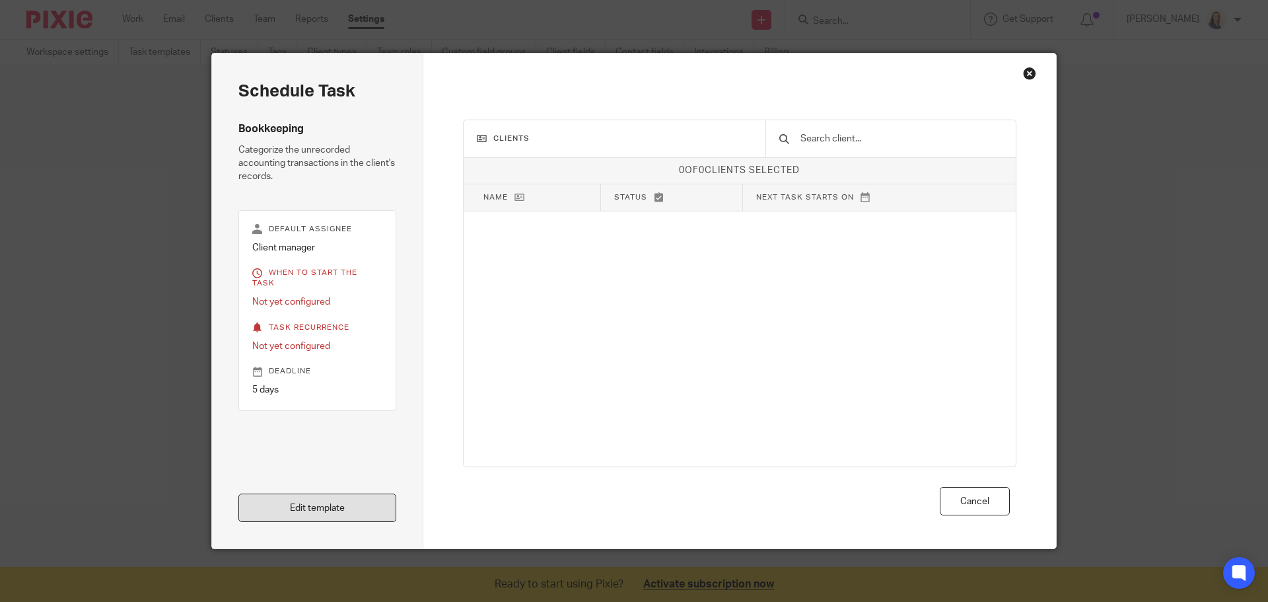
click at [336, 506] on link "Edit template" at bounding box center [317, 508] width 158 height 28
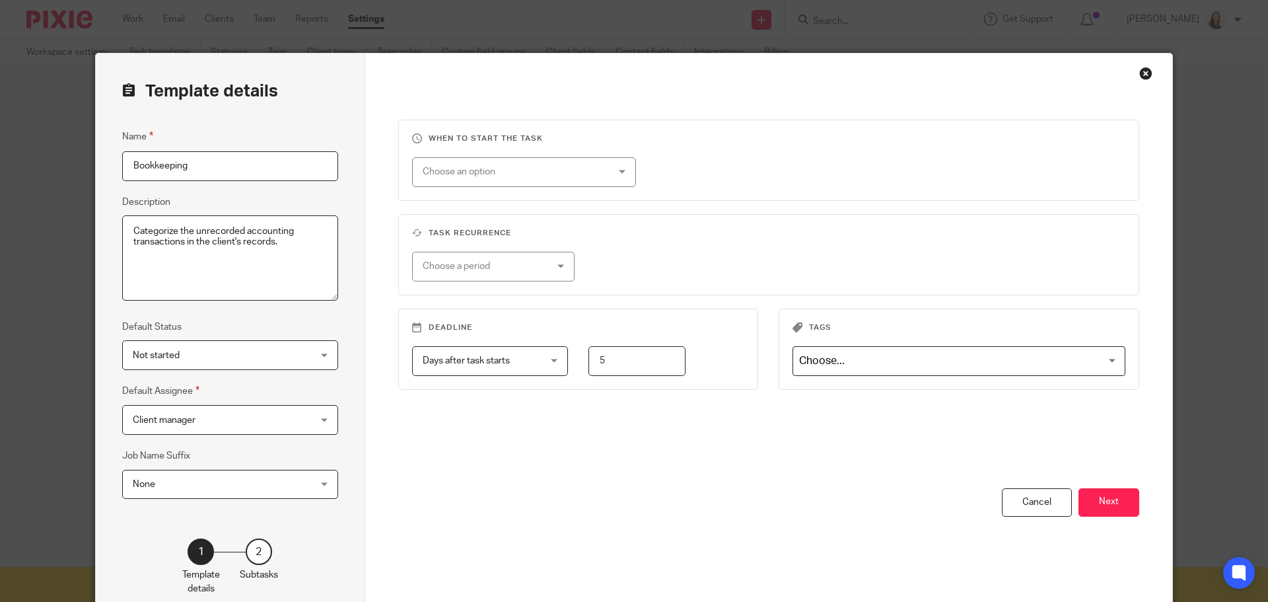
click at [277, 246] on textarea "Categorize the unrecorded accounting transactions in the client's records." at bounding box center [230, 258] width 216 height 86
click at [1049, 507] on div "Cancel" at bounding box center [1037, 502] width 70 height 28
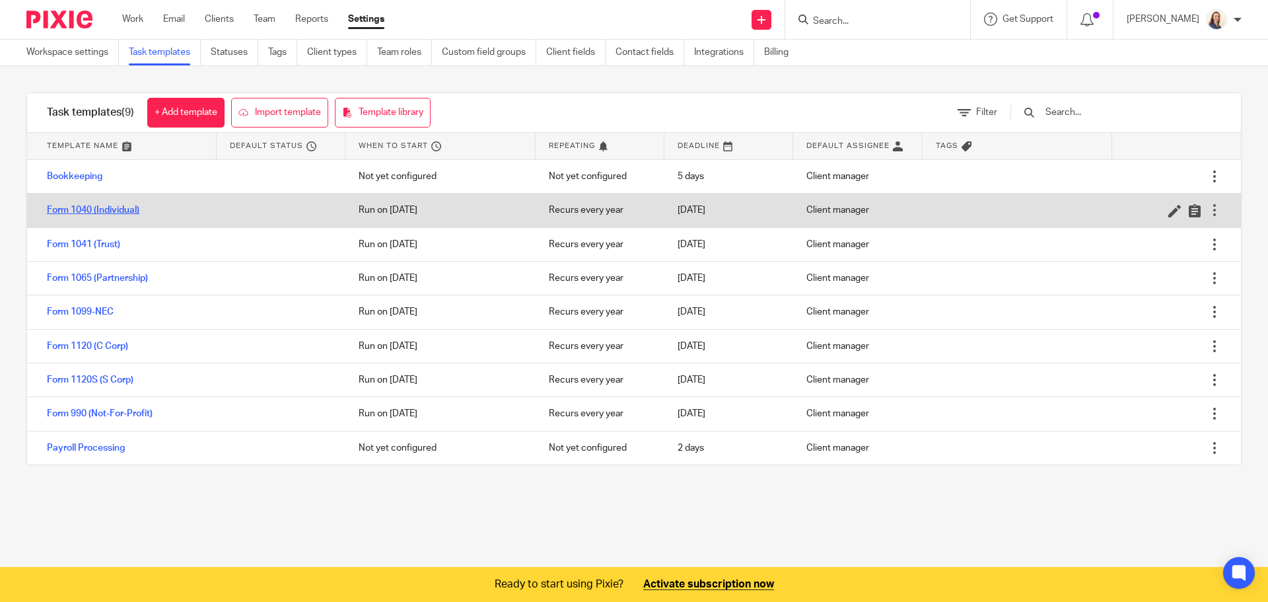
click at [79, 205] on link "Form 1040 (Individual)" at bounding box center [93, 209] width 92 height 13
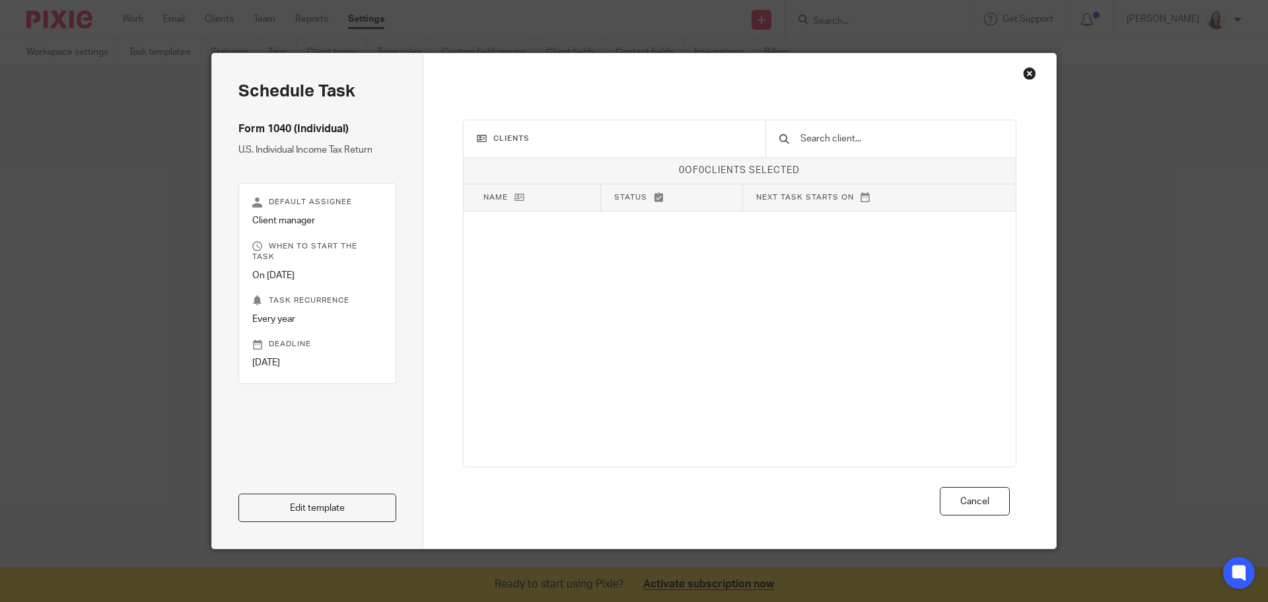
click at [1025, 76] on div "Close this dialog window" at bounding box center [1029, 73] width 13 height 13
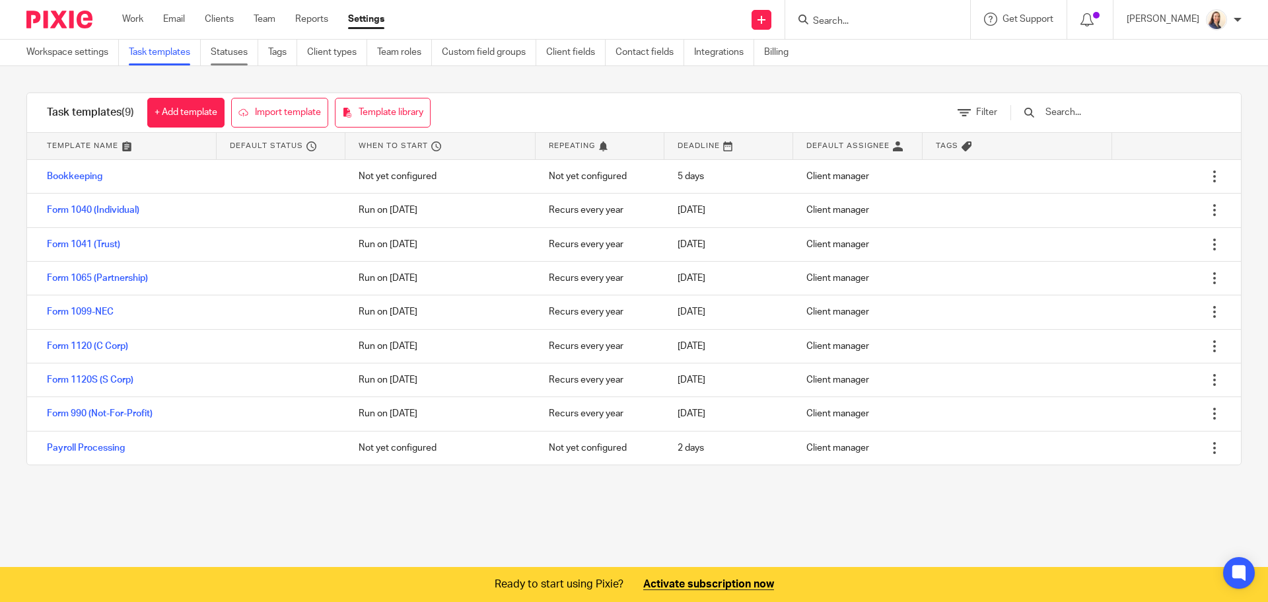
click at [221, 58] on link "Statuses" at bounding box center [235, 53] width 48 height 26
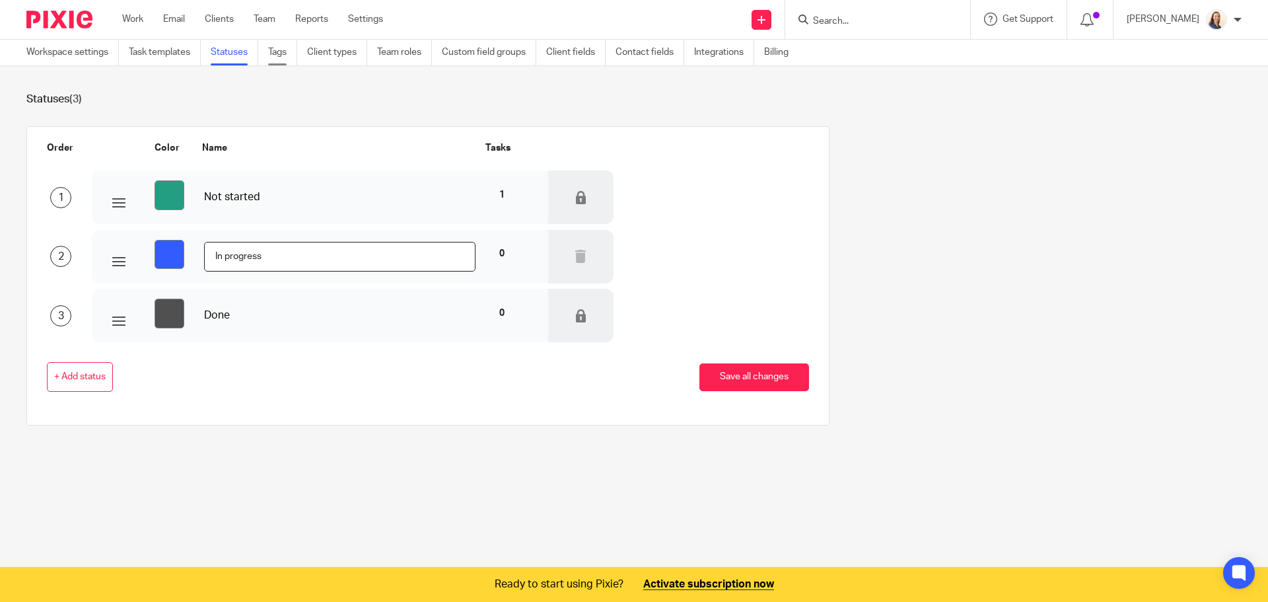
click at [281, 55] on link "Tags" at bounding box center [282, 53] width 29 height 26
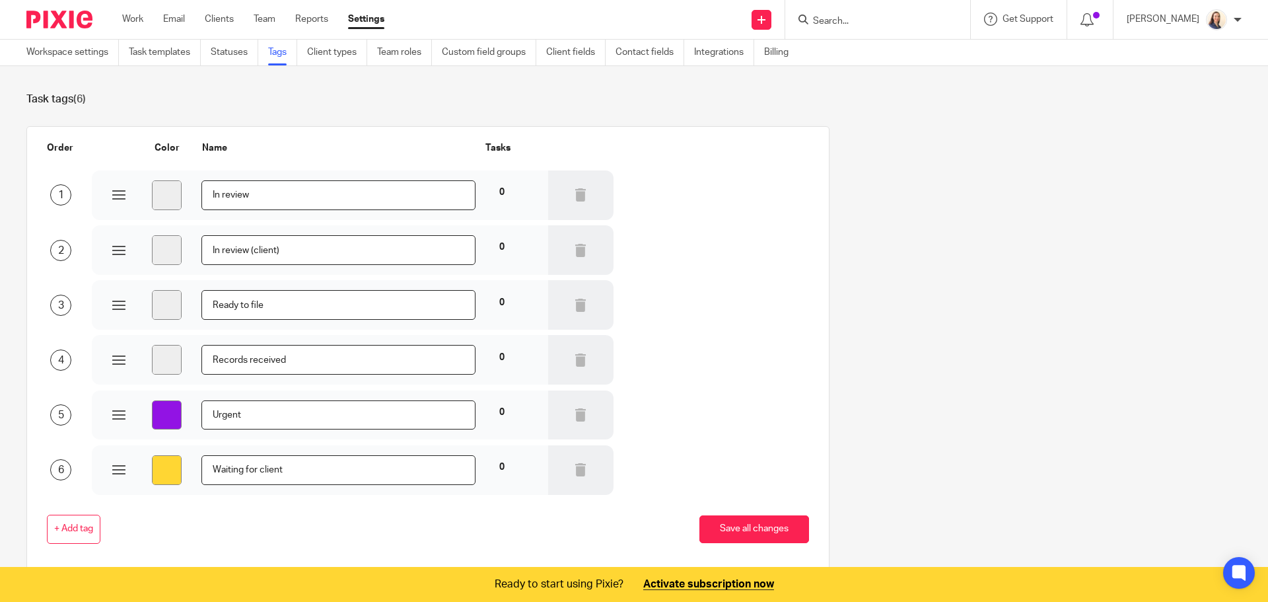
click at [338, 55] on link "Client types" at bounding box center [337, 53] width 60 height 26
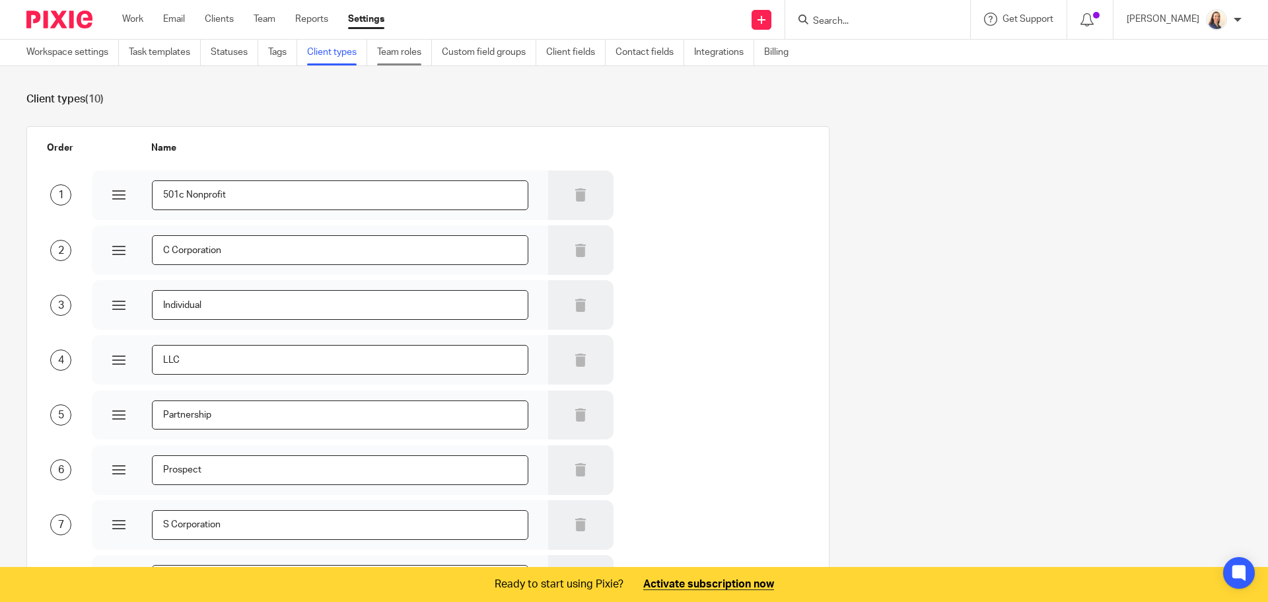
click at [408, 49] on link "Team roles" at bounding box center [404, 53] width 55 height 26
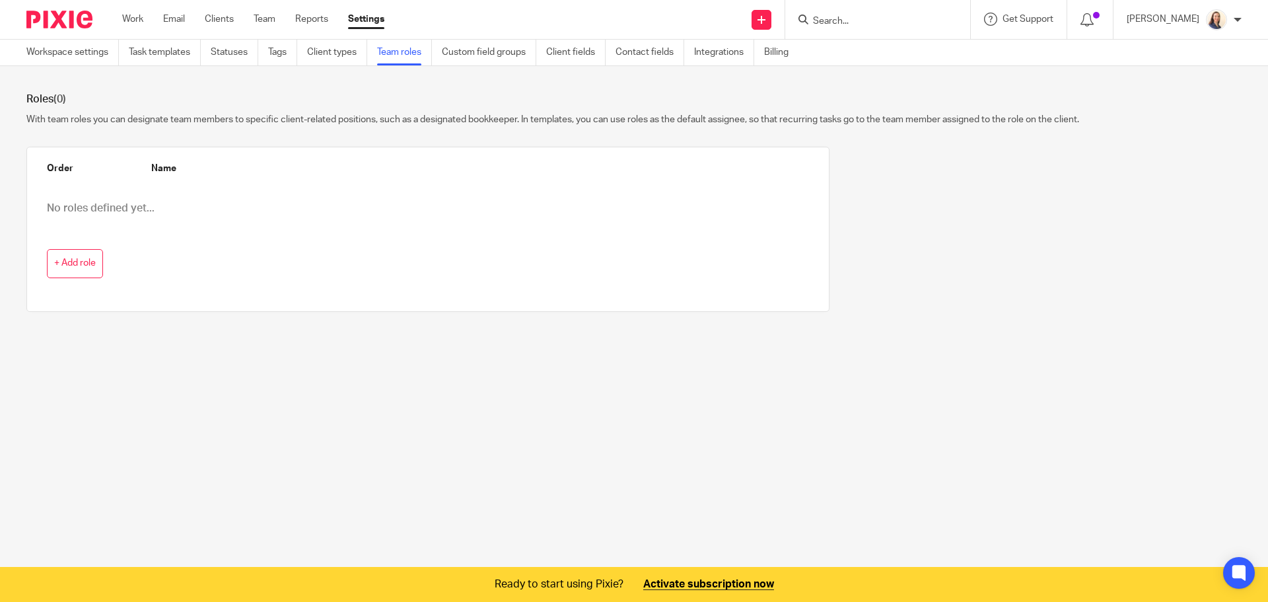
click at [579, 51] on link "Client fields" at bounding box center [575, 53] width 59 height 26
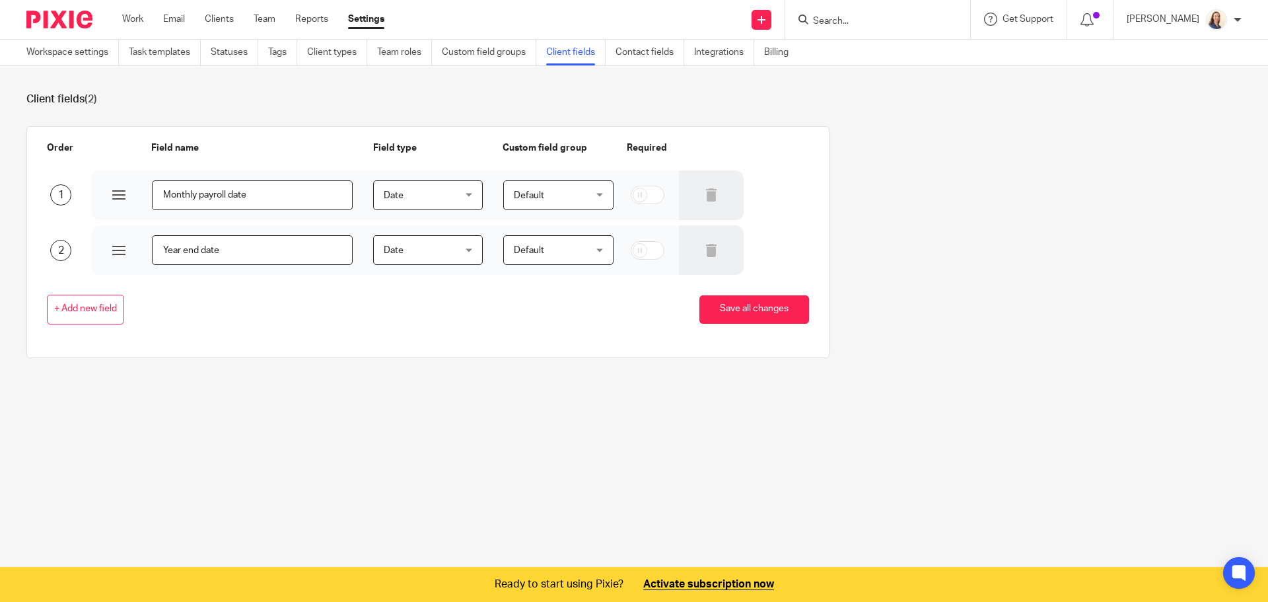
click at [660, 55] on link "Contact fields" at bounding box center [650, 53] width 69 height 26
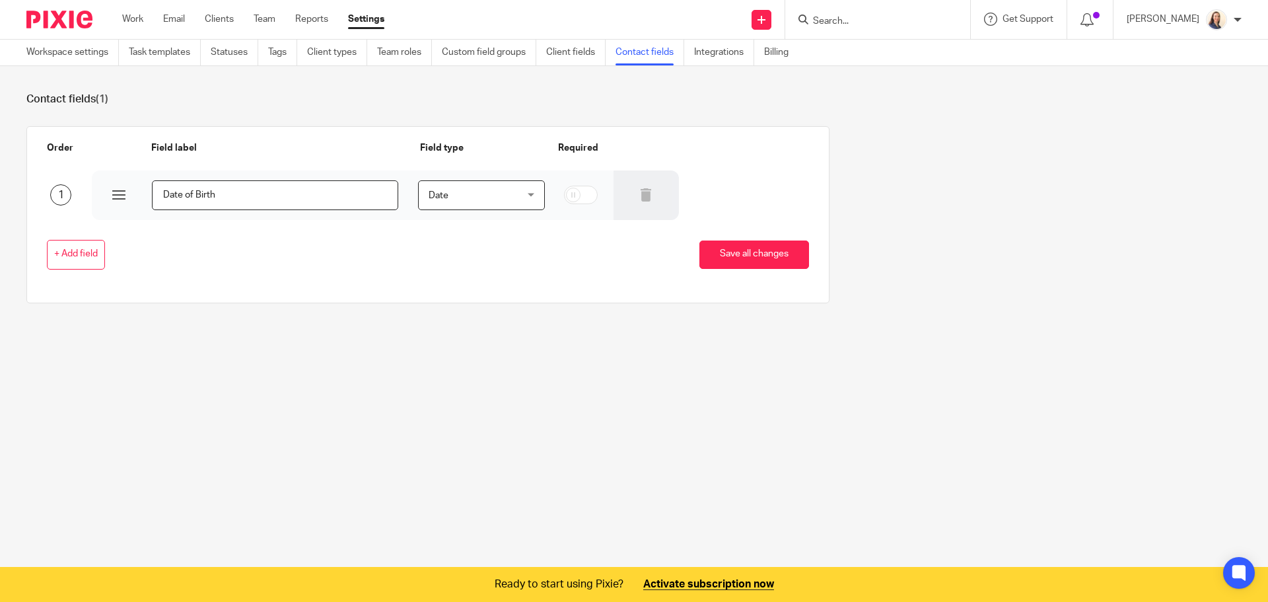
click at [732, 52] on link "Integrations" at bounding box center [724, 53] width 60 height 26
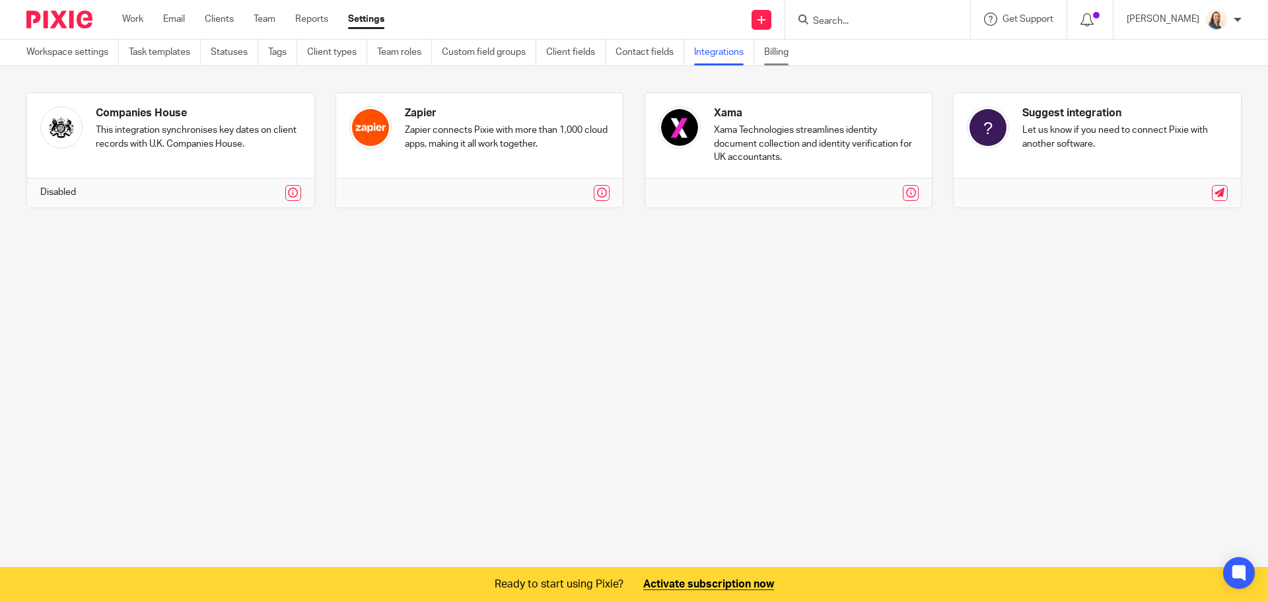
click at [787, 55] on link "Billing" at bounding box center [781, 53] width 34 height 26
click at [65, 22] on img at bounding box center [59, 20] width 66 height 18
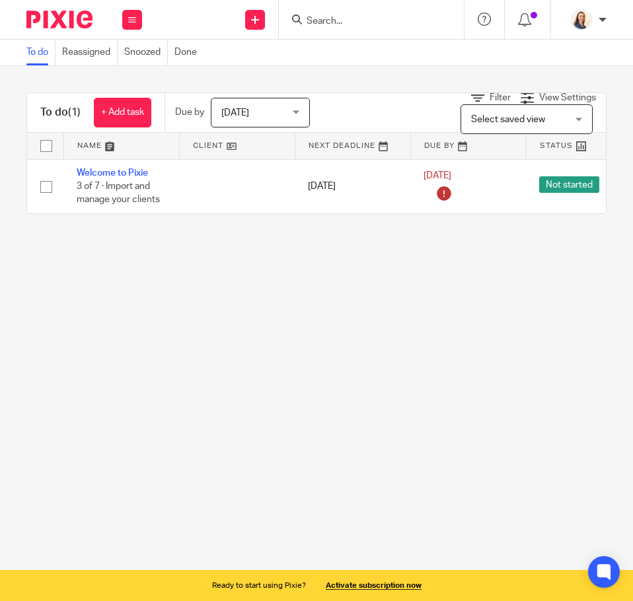
click at [207, 319] on main "To do Reassigned Snoozed Done To do (1) + Add task Due by [DATE] [DATE] [DATE] …" at bounding box center [316, 300] width 633 height 601
